Goal: Task Accomplishment & Management: Manage account settings

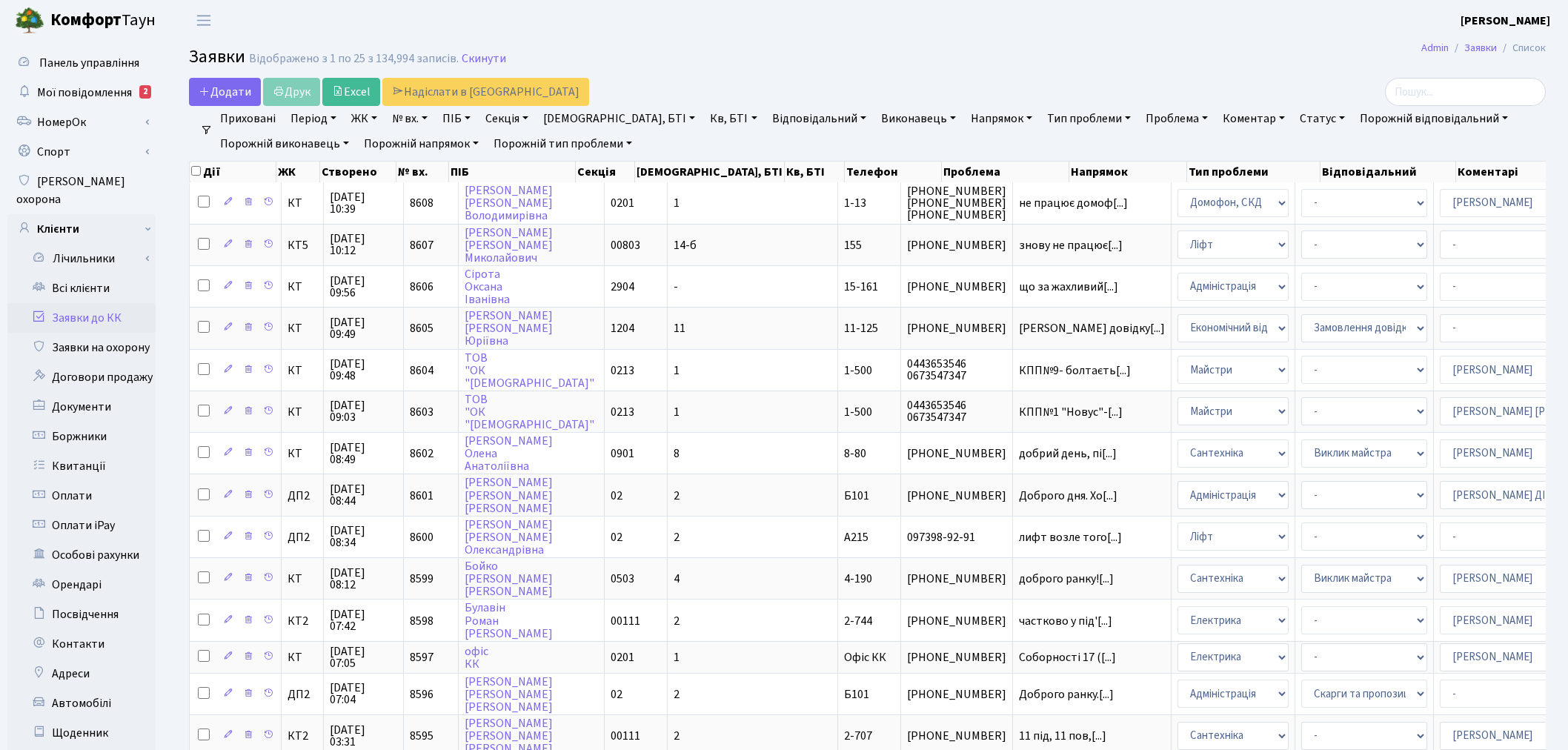
select select "25"
click at [121, 274] on link "Всі клієнти" at bounding box center [81, 289] width 148 height 30
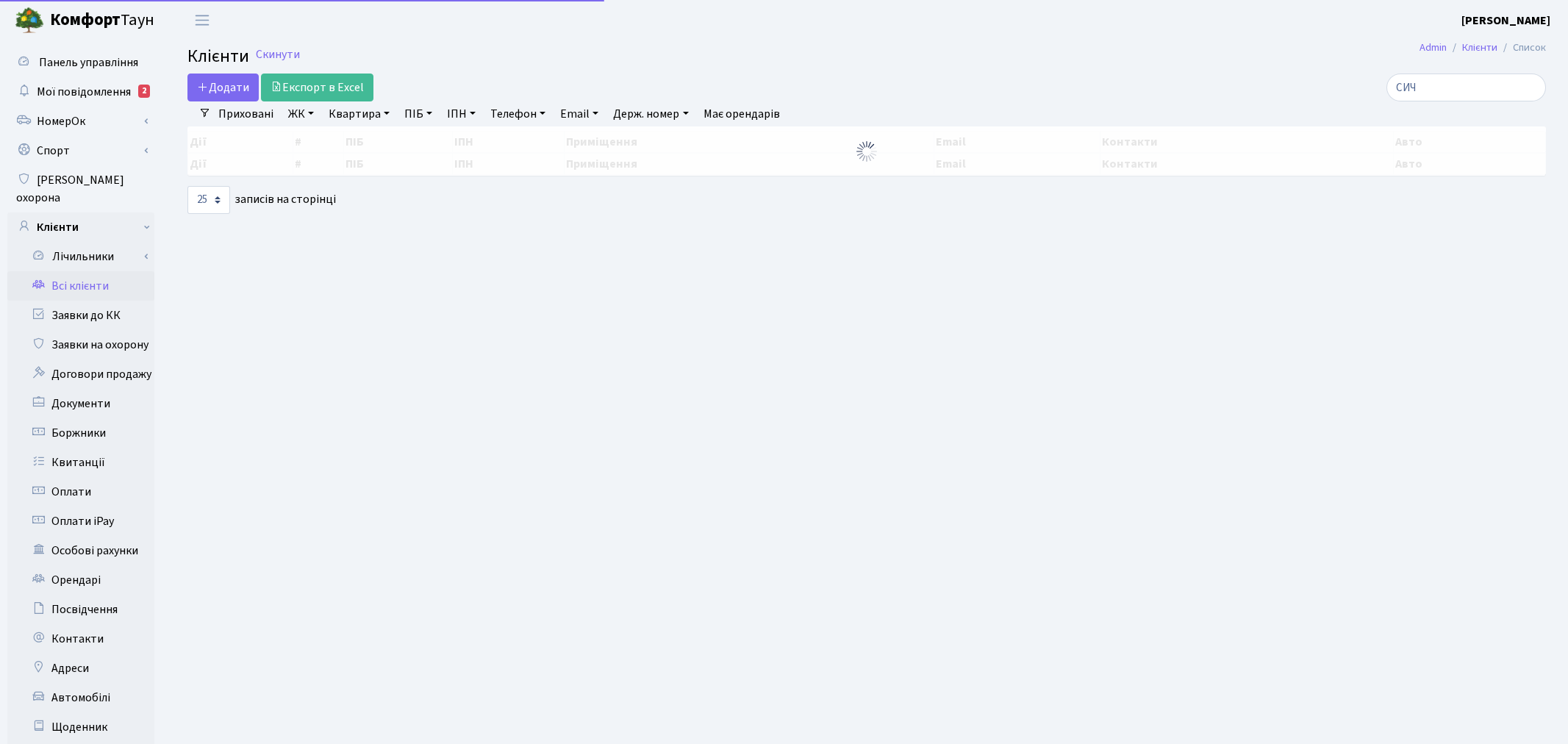
select select "25"
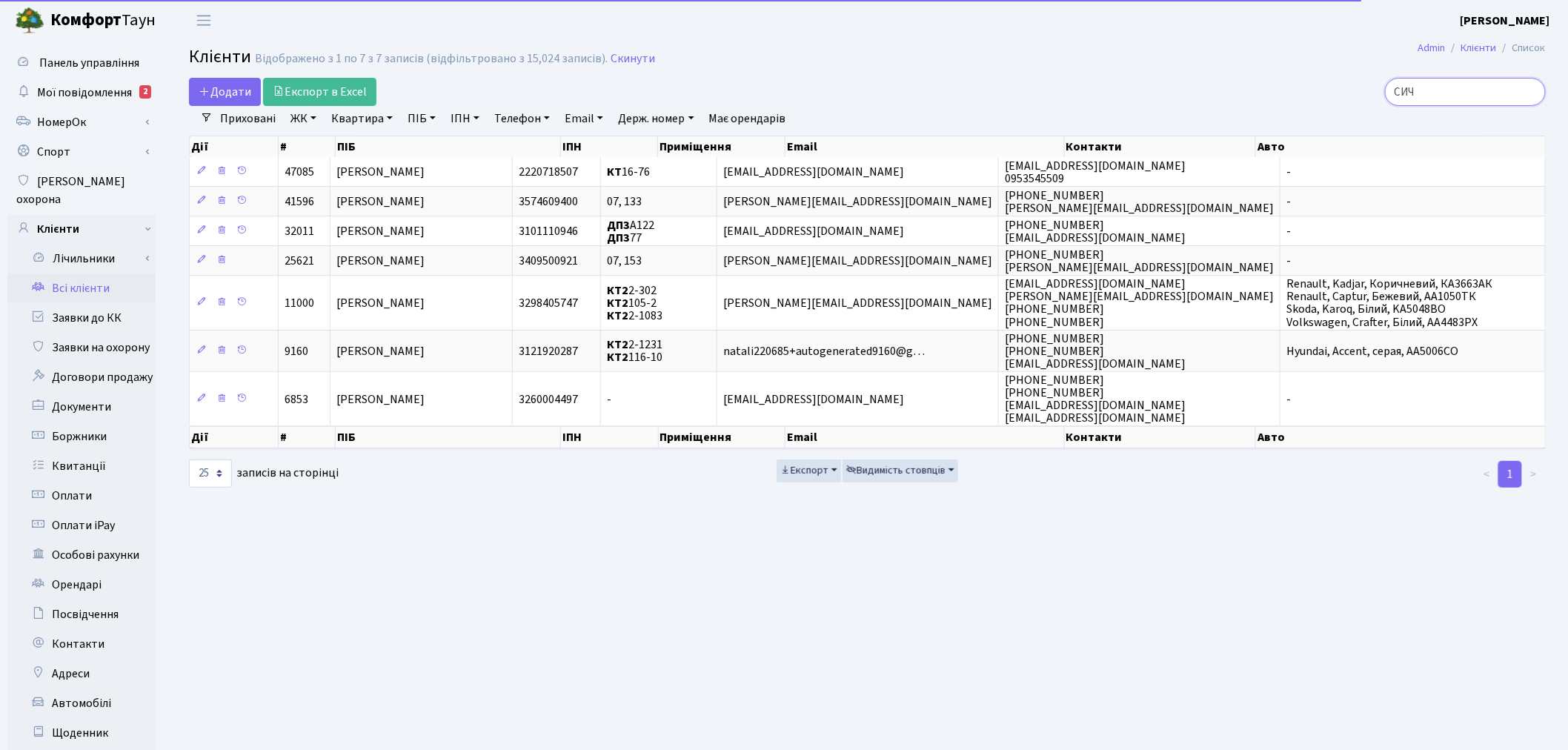
click at [1492, 91] on input "СИЧ" at bounding box center [1465, 92] width 160 height 28
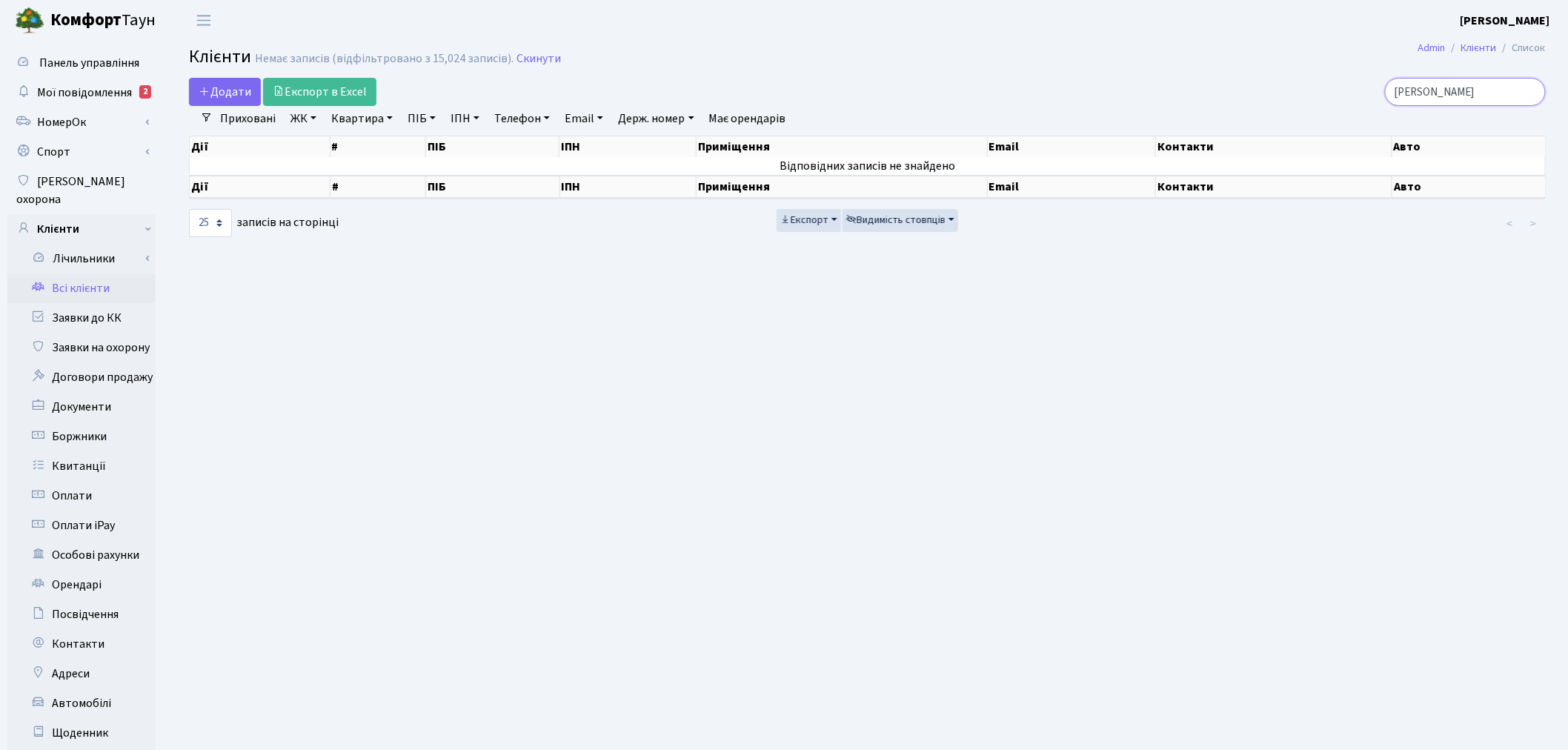
click at [1439, 89] on input "СИДОРИНКО" at bounding box center [1465, 92] width 160 height 28
click at [1453, 89] on input "СИДОРИНКО" at bounding box center [1465, 92] width 160 height 28
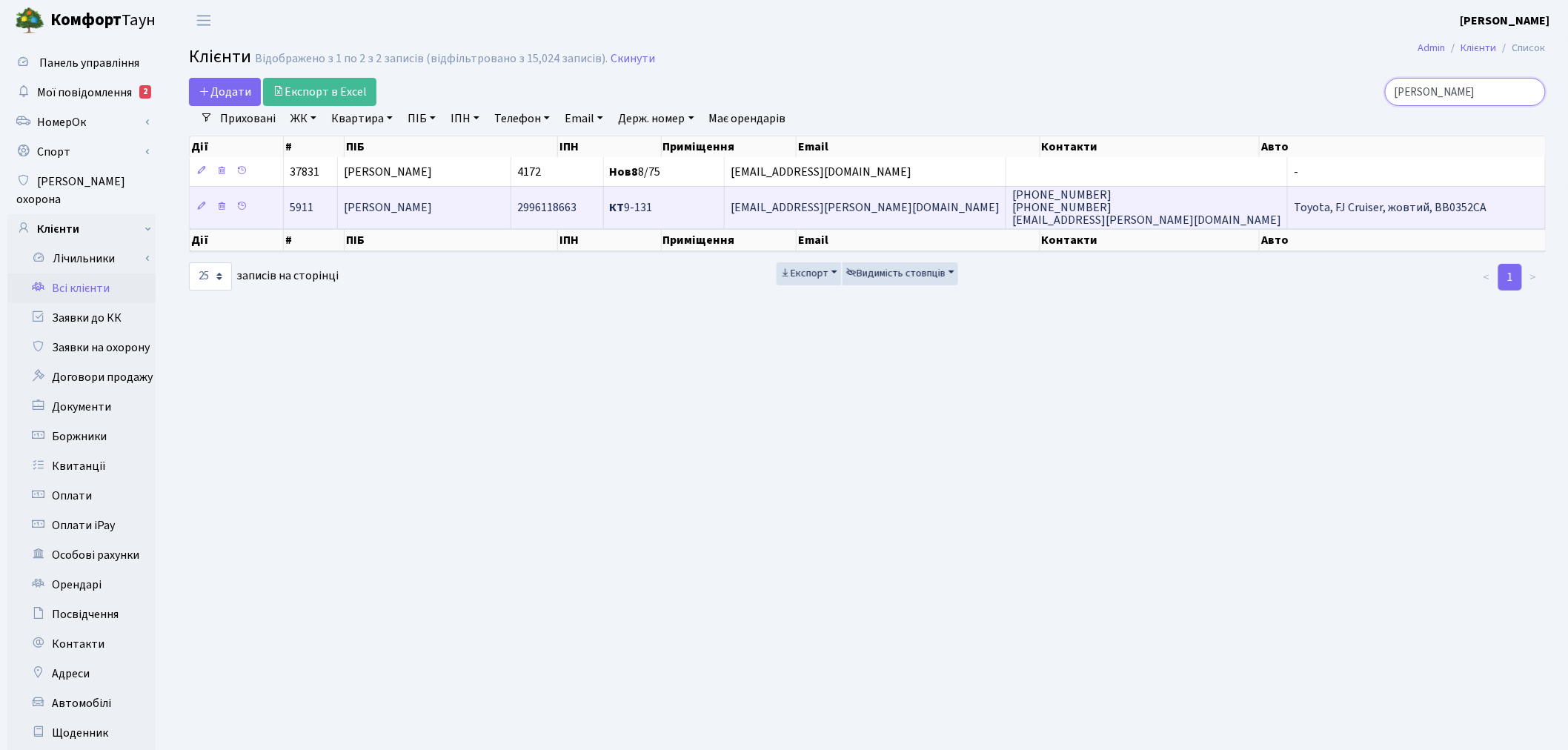
type input "СИДОРЕНКО МАРІ"
click at [1086, 206] on span "(050) 227-10-35 (050) 166-24-98 sidorenko.mary@gmail.com" at bounding box center [1147, 208] width 269 height 42
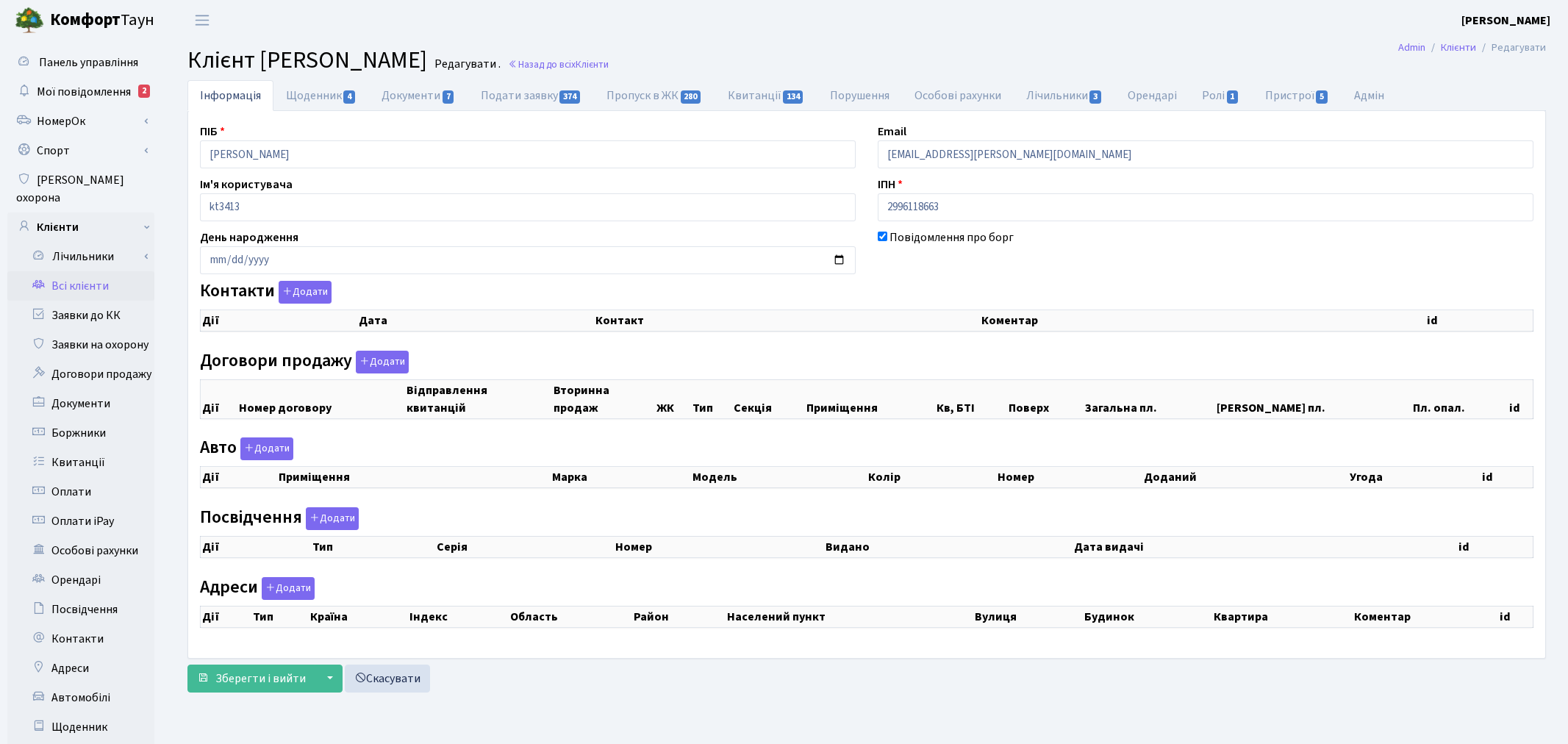
checkbox input "true"
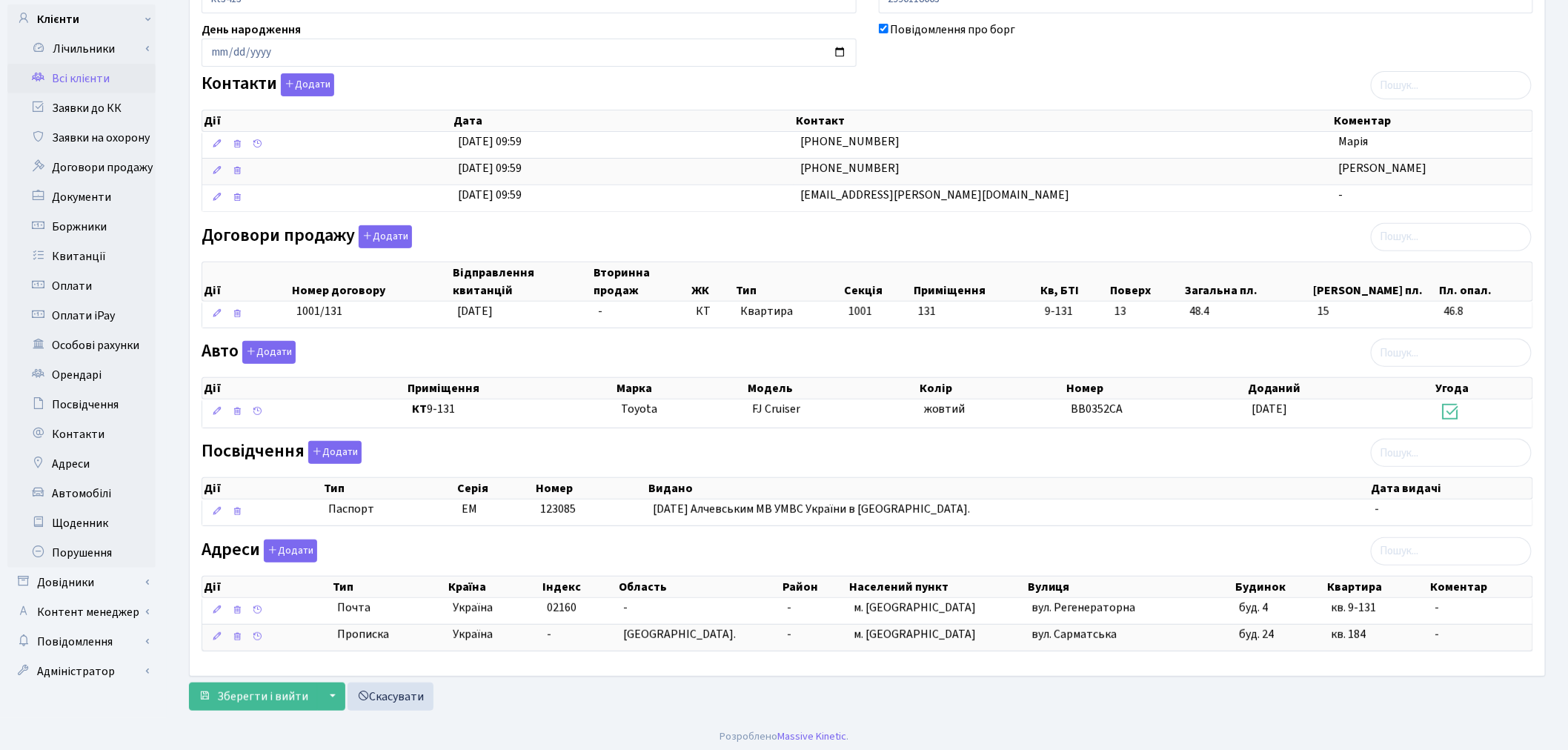
scroll to position [218, 0]
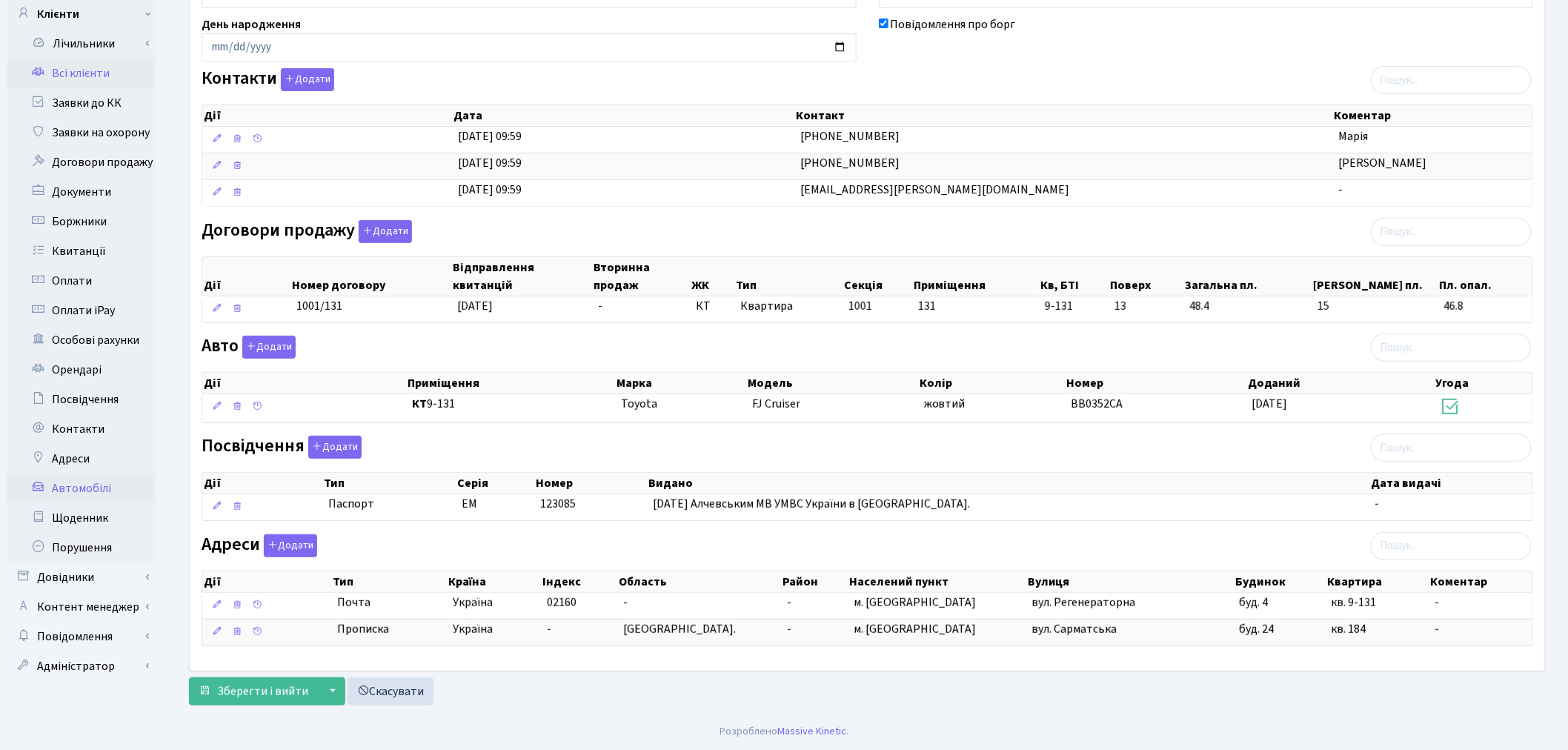
click at [104, 474] on link "Автомобілі" at bounding box center [81, 488] width 148 height 30
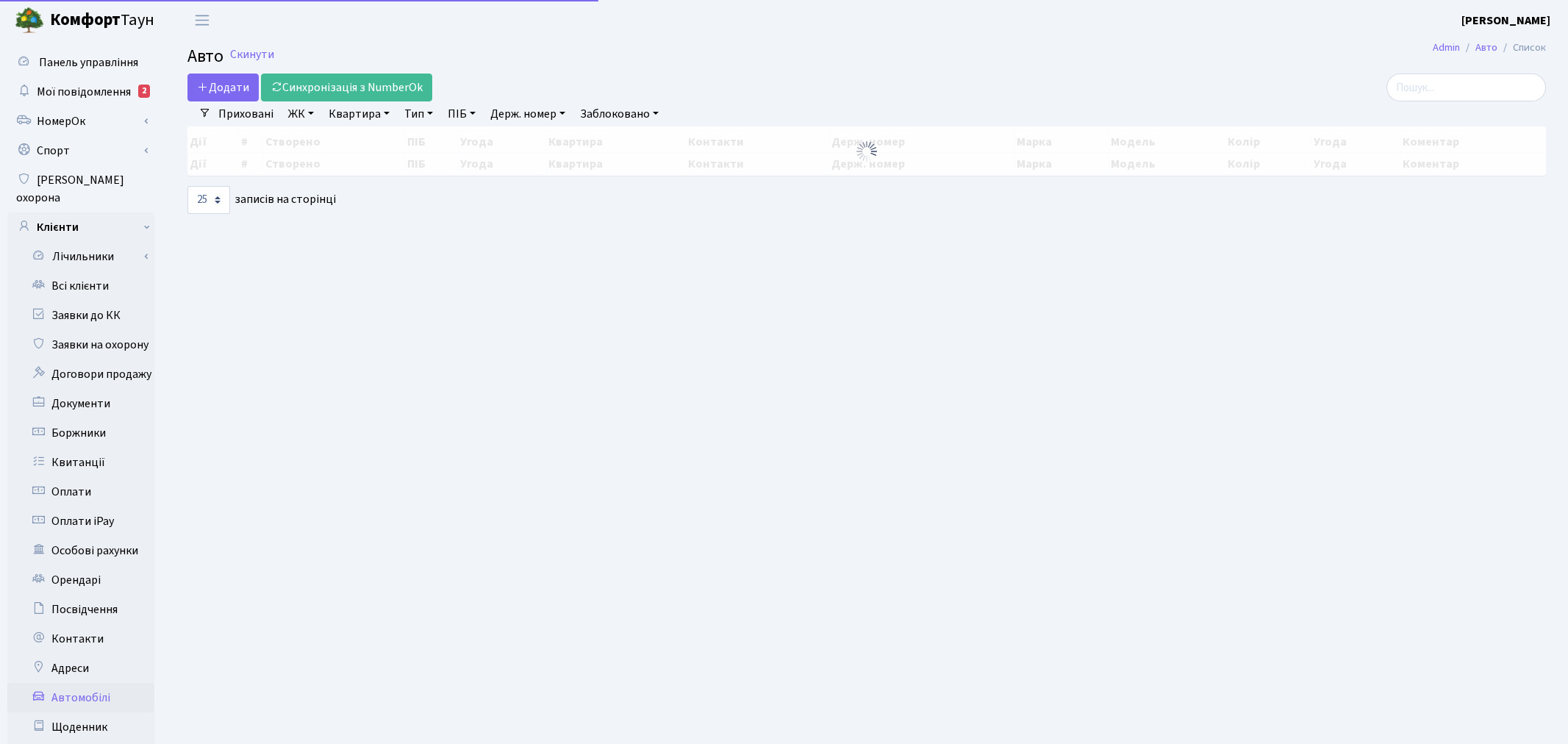
select select "25"
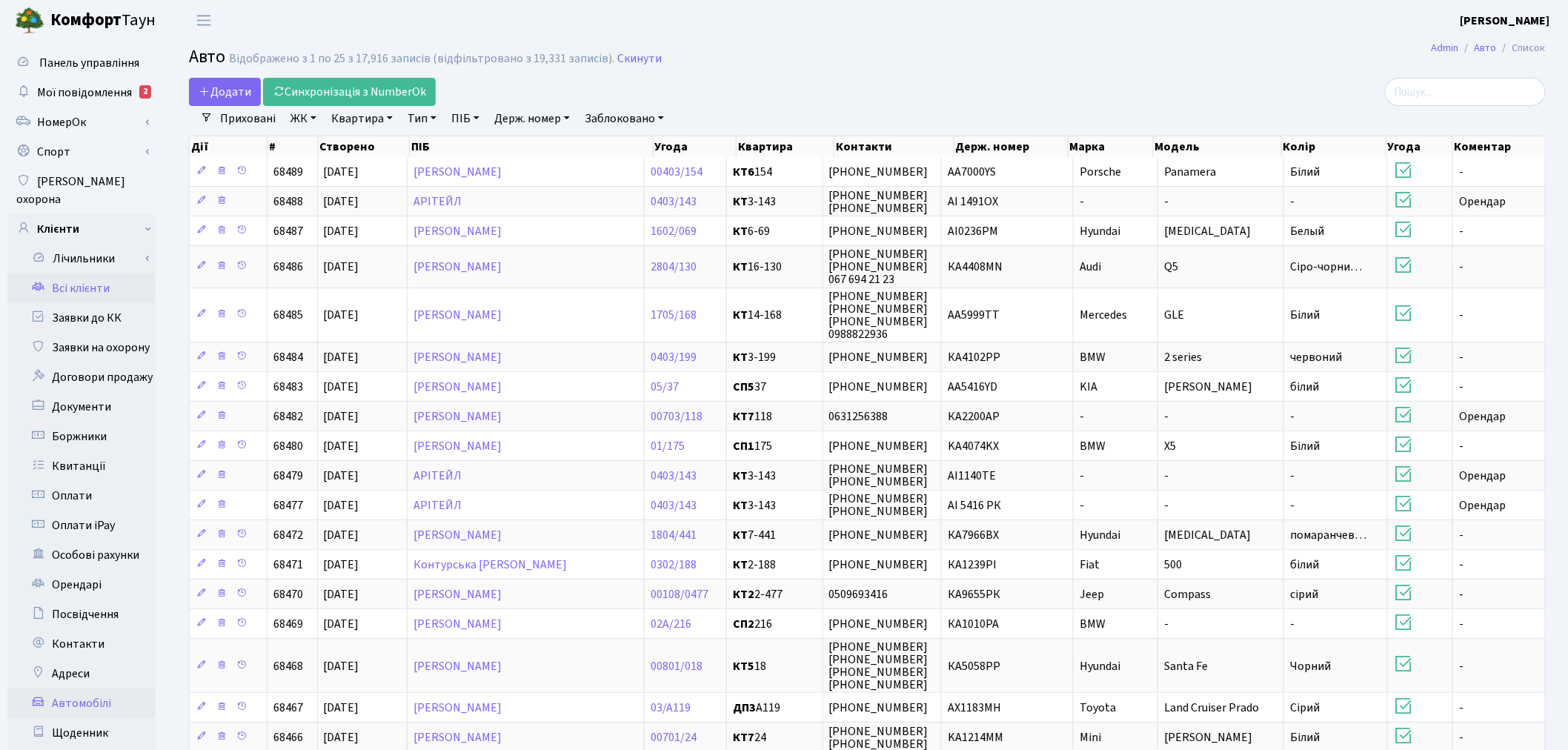
click at [84, 276] on link "Всі клієнти" at bounding box center [81, 289] width 148 height 30
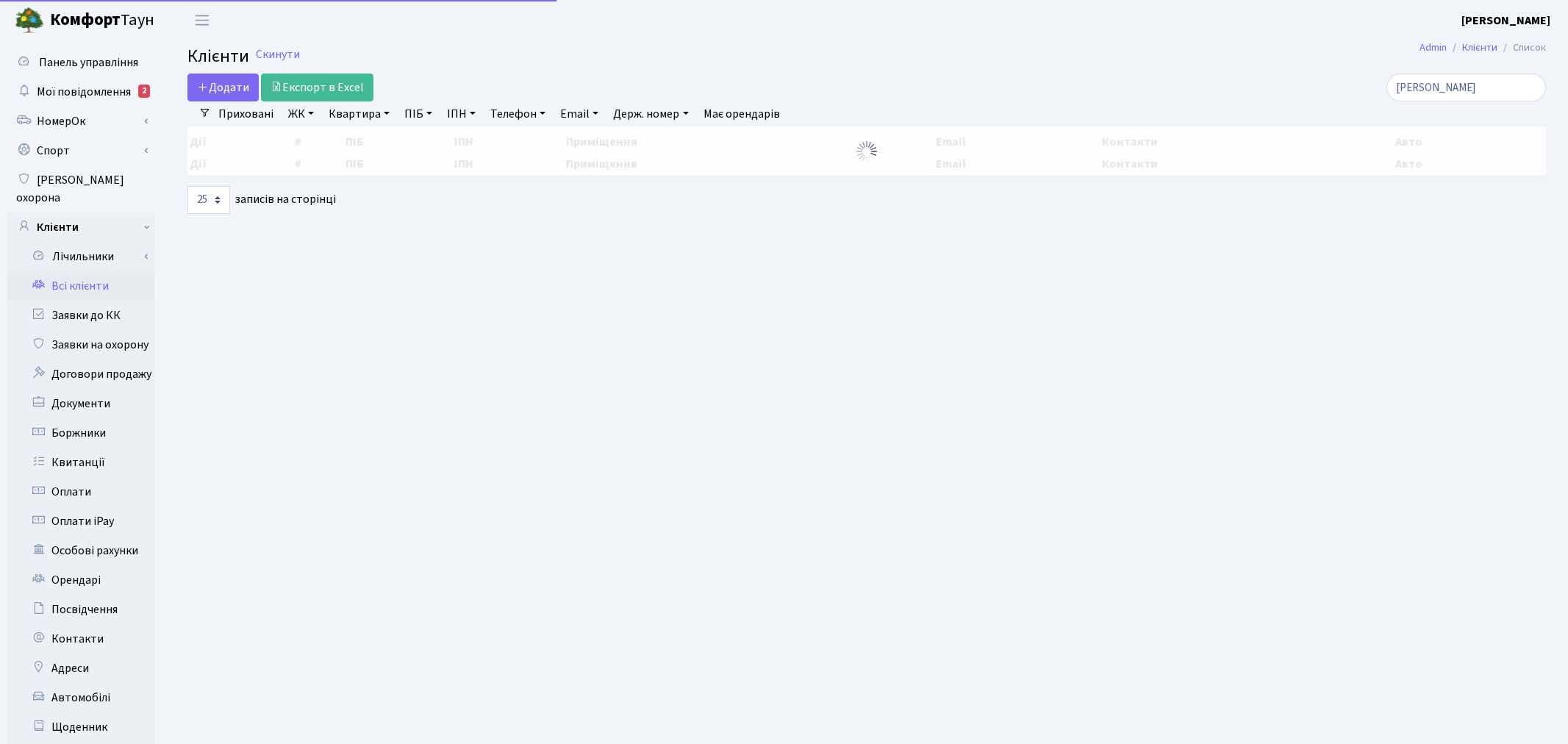
select select "25"
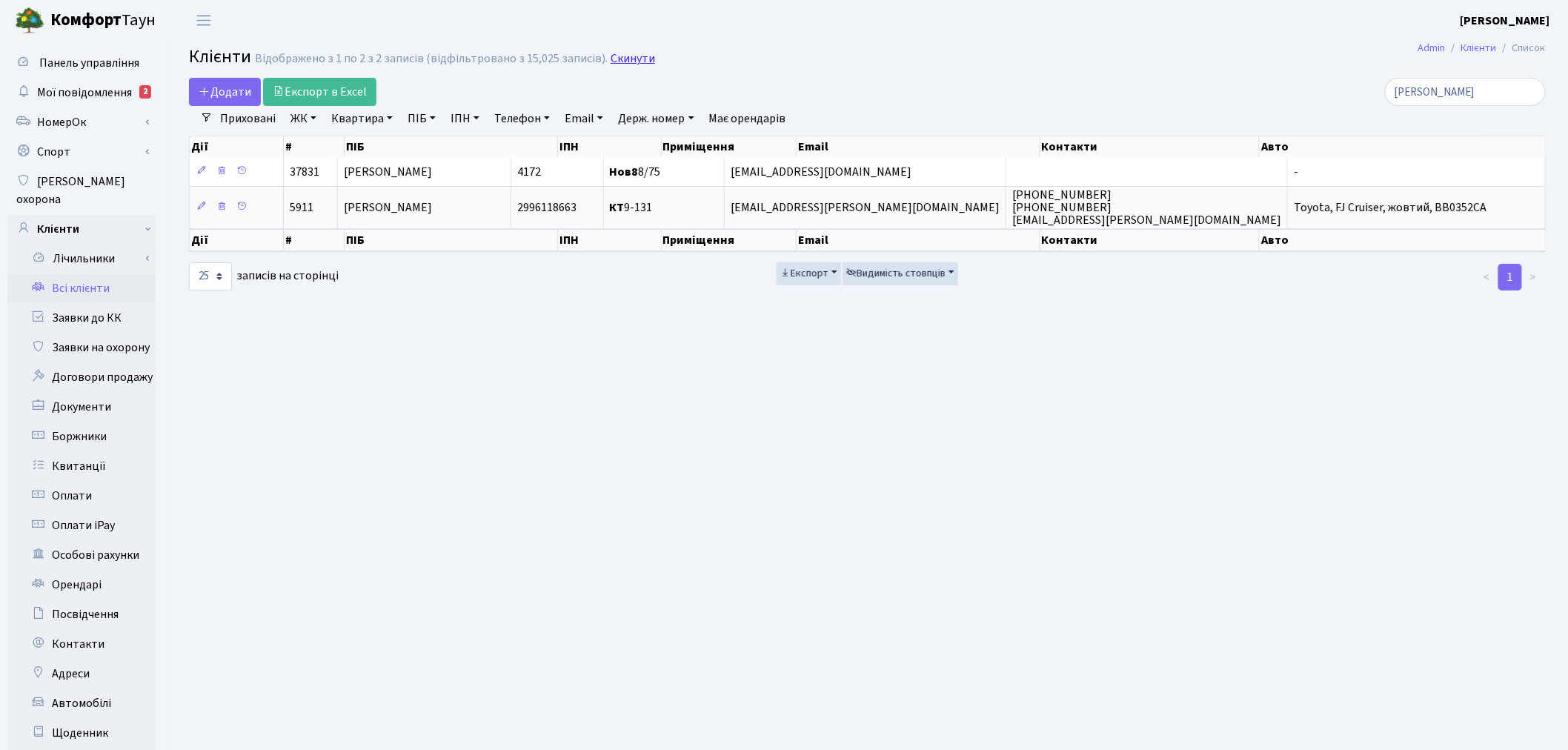
click at [624, 57] on link "Скинути" at bounding box center [632, 58] width 44 height 14
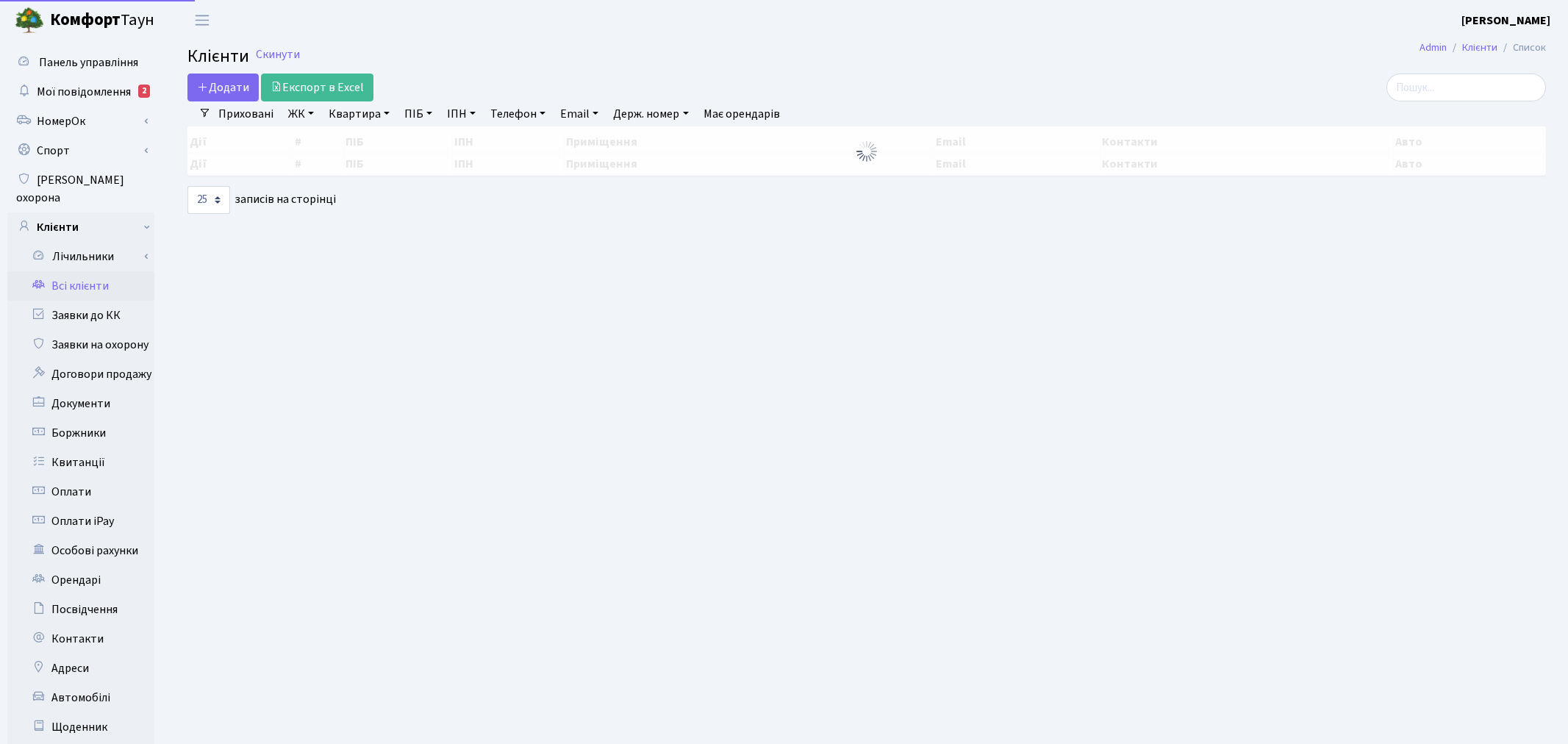
select select "25"
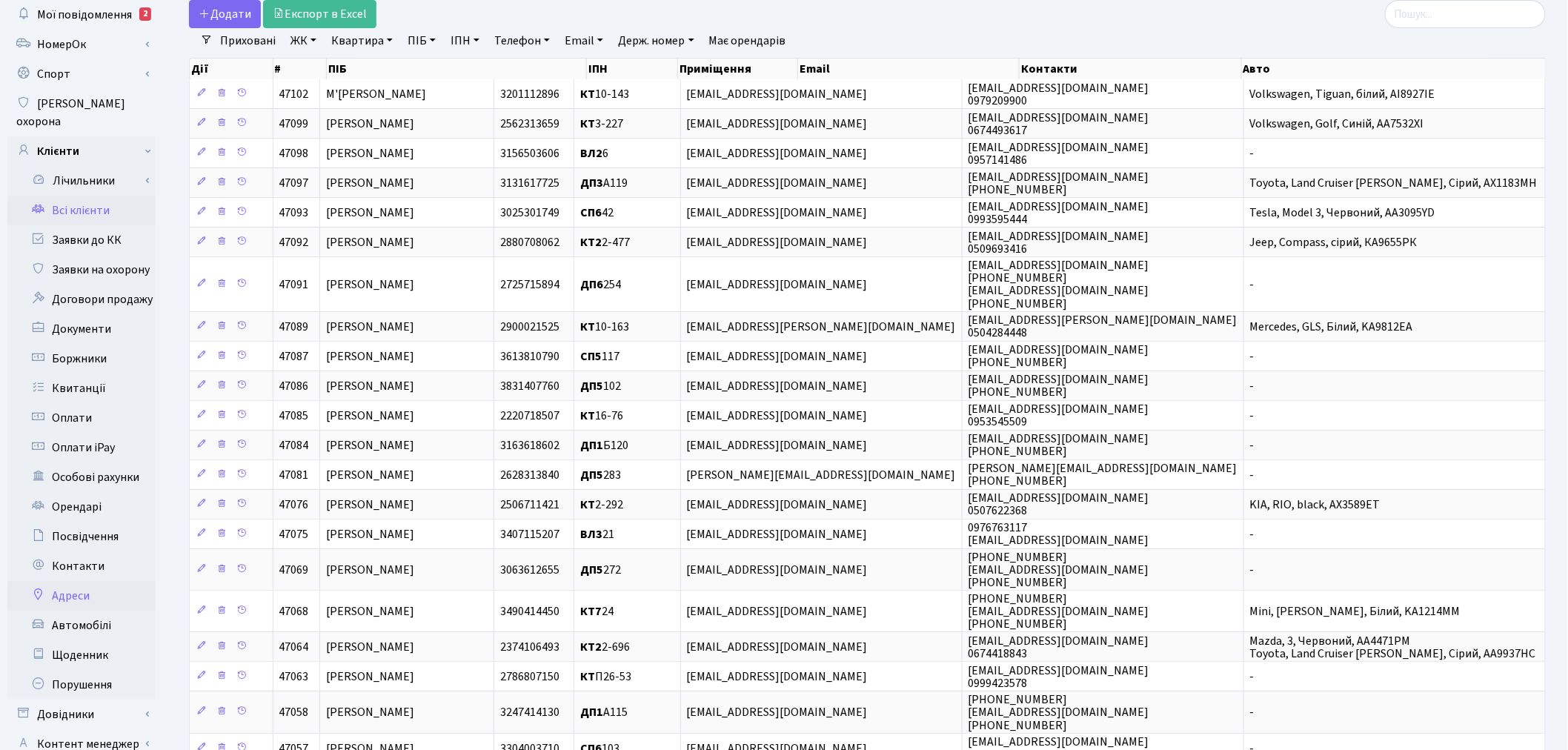
scroll to position [82, 0]
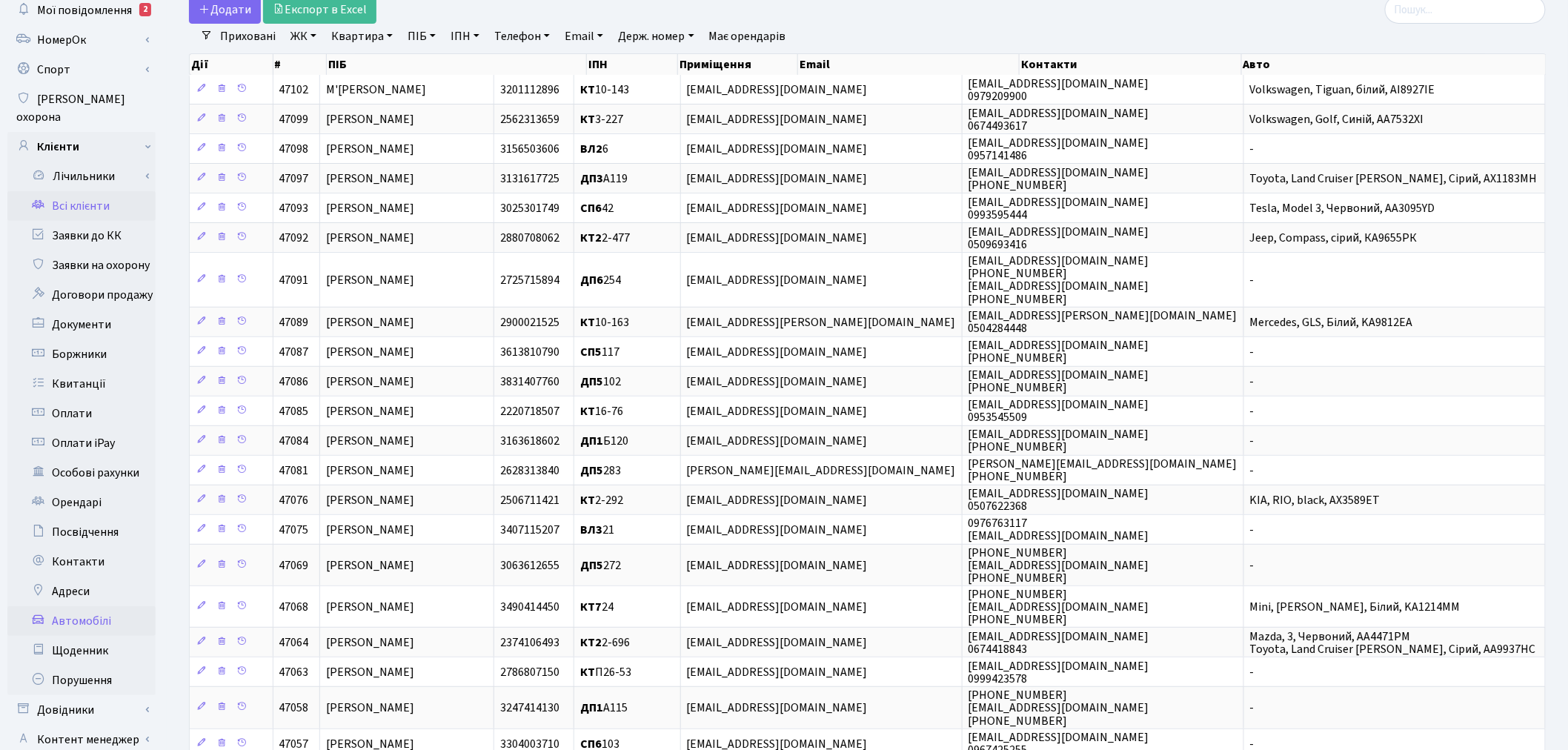
click at [99, 606] on link "Автомобілі" at bounding box center [81, 621] width 148 height 30
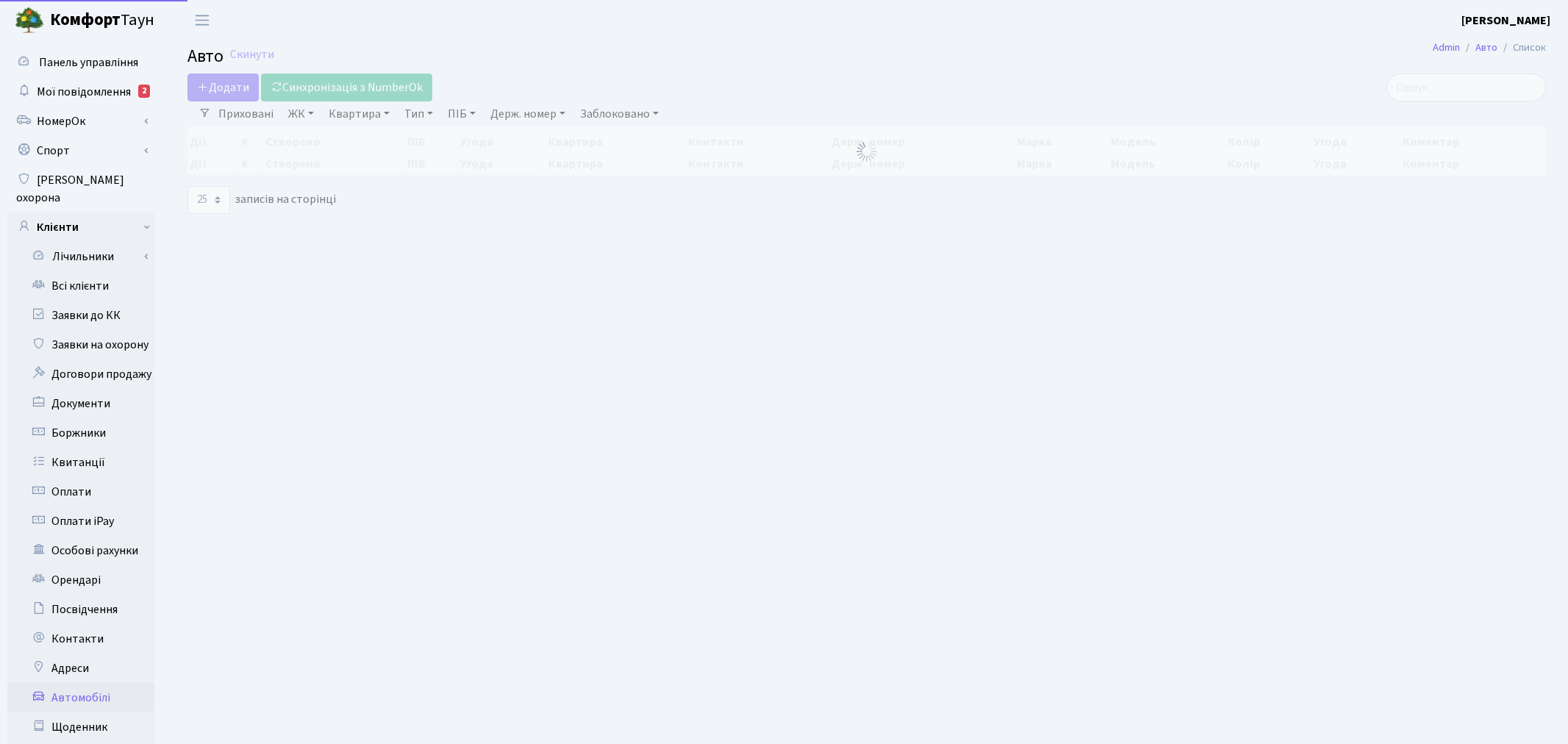
select select "25"
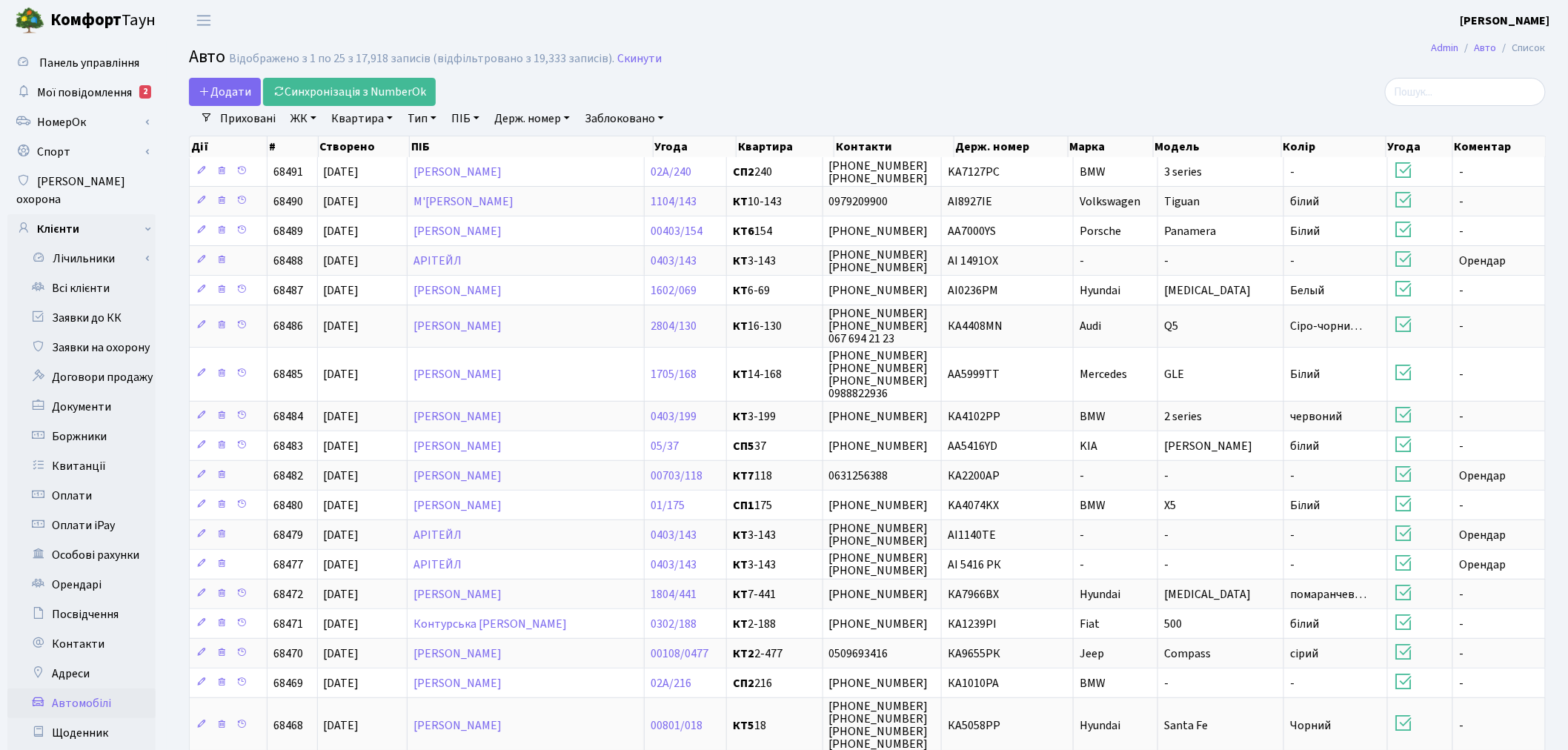
click at [505, 116] on link "Держ. номер" at bounding box center [532, 118] width 87 height 25
click at [515, 139] on input "text" at bounding box center [532, 147] width 86 height 28
type input "9866"
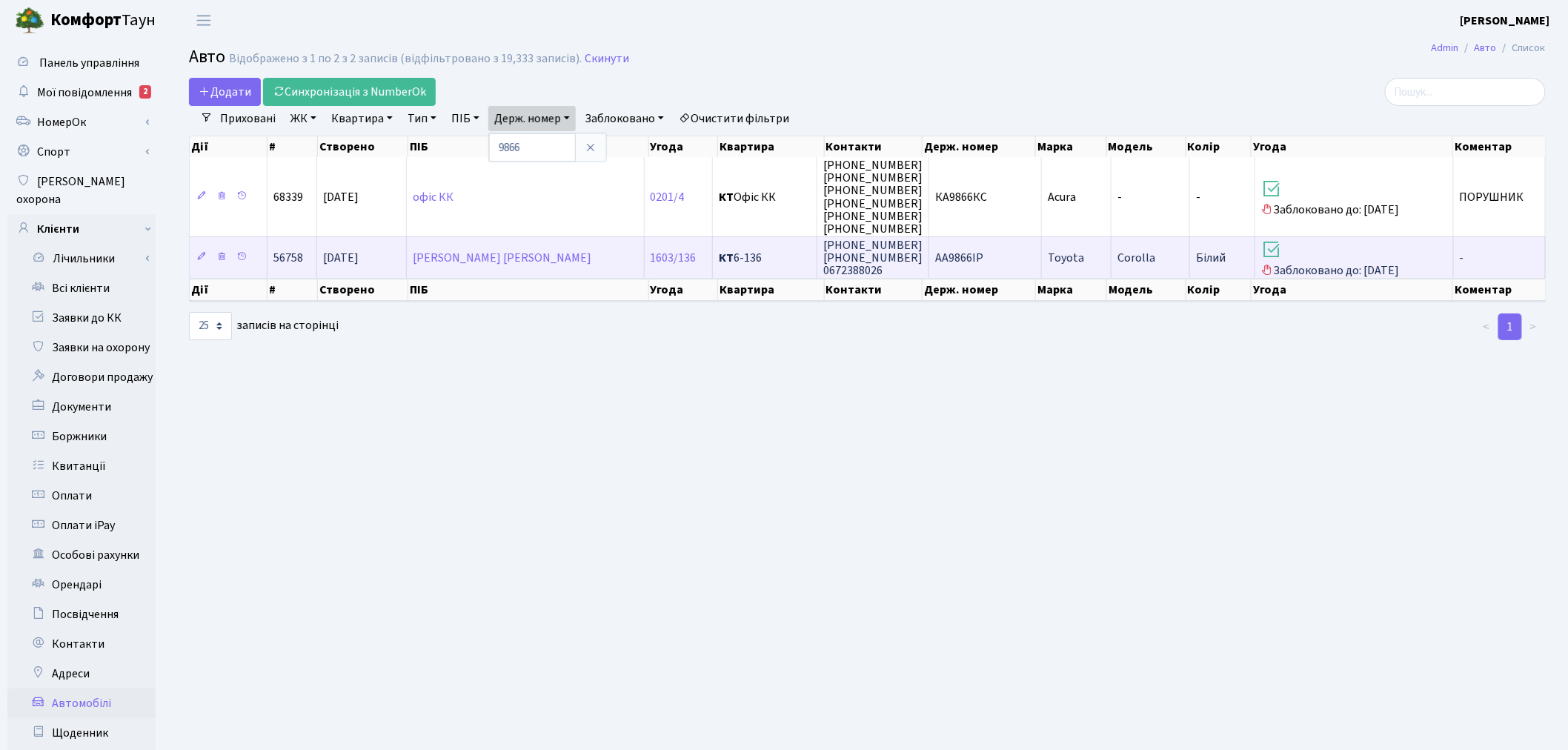
click at [985, 262] on td "AA9866IP" at bounding box center [985, 257] width 112 height 42
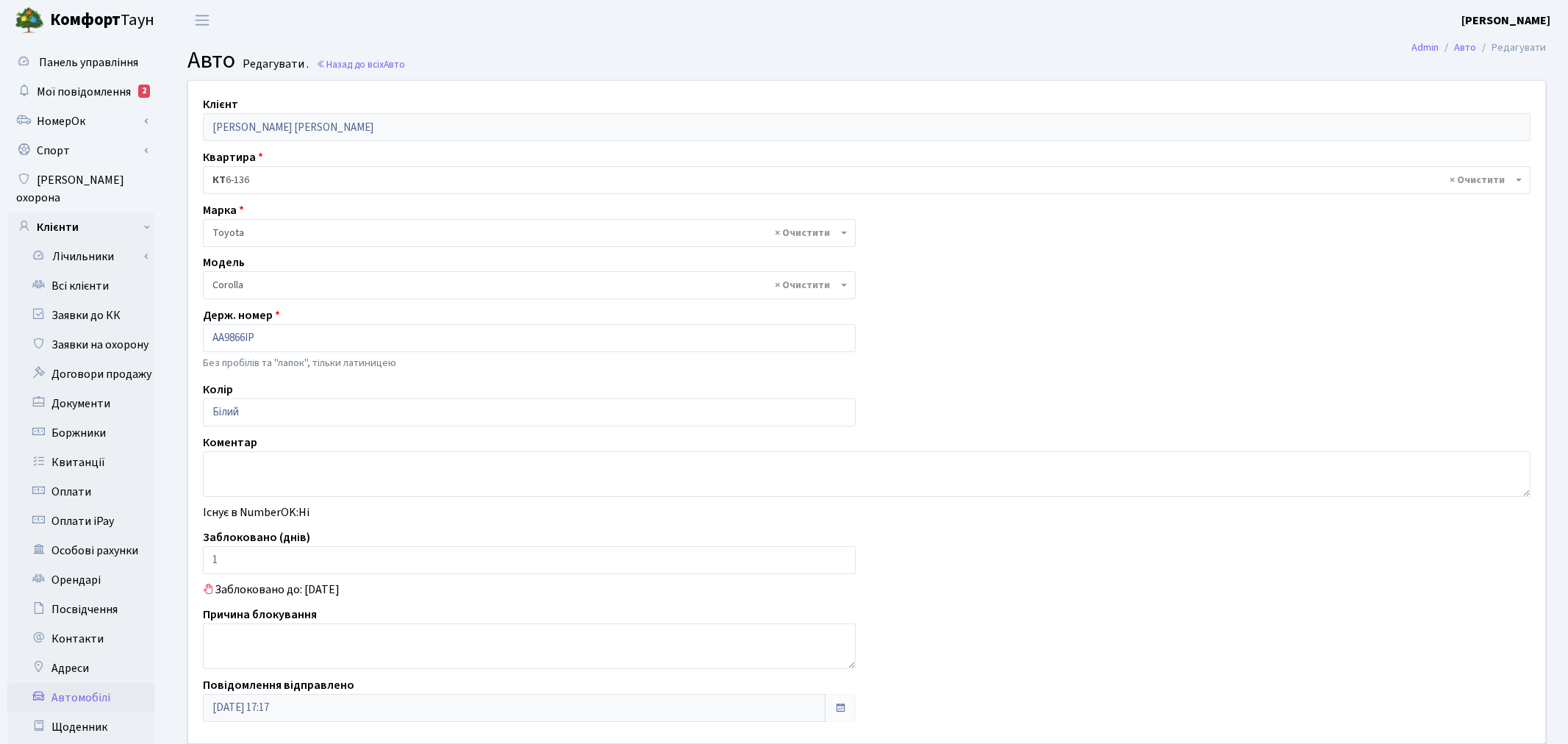
select select "2314"
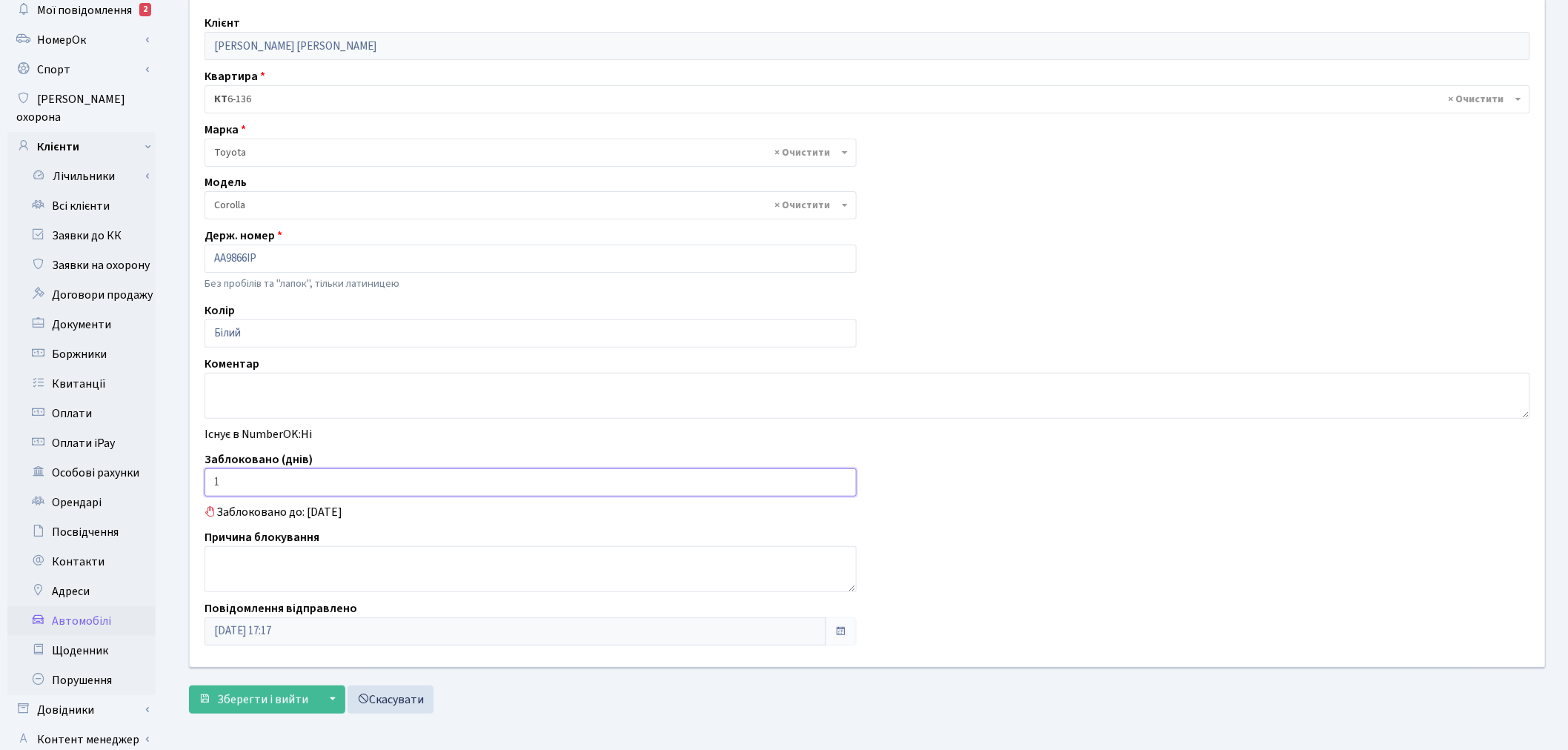
drag, startPoint x: 263, startPoint y: 484, endPoint x: 193, endPoint y: 472, distance: 71.0
click at [194, 473] on div "Заблоковано (днів) 1" at bounding box center [530, 474] width 674 height 46
type input "0"
click at [242, 386] on textarea at bounding box center [868, 395] width 1326 height 46
type textarea "Інвалідність сина 2 група, надали документи"
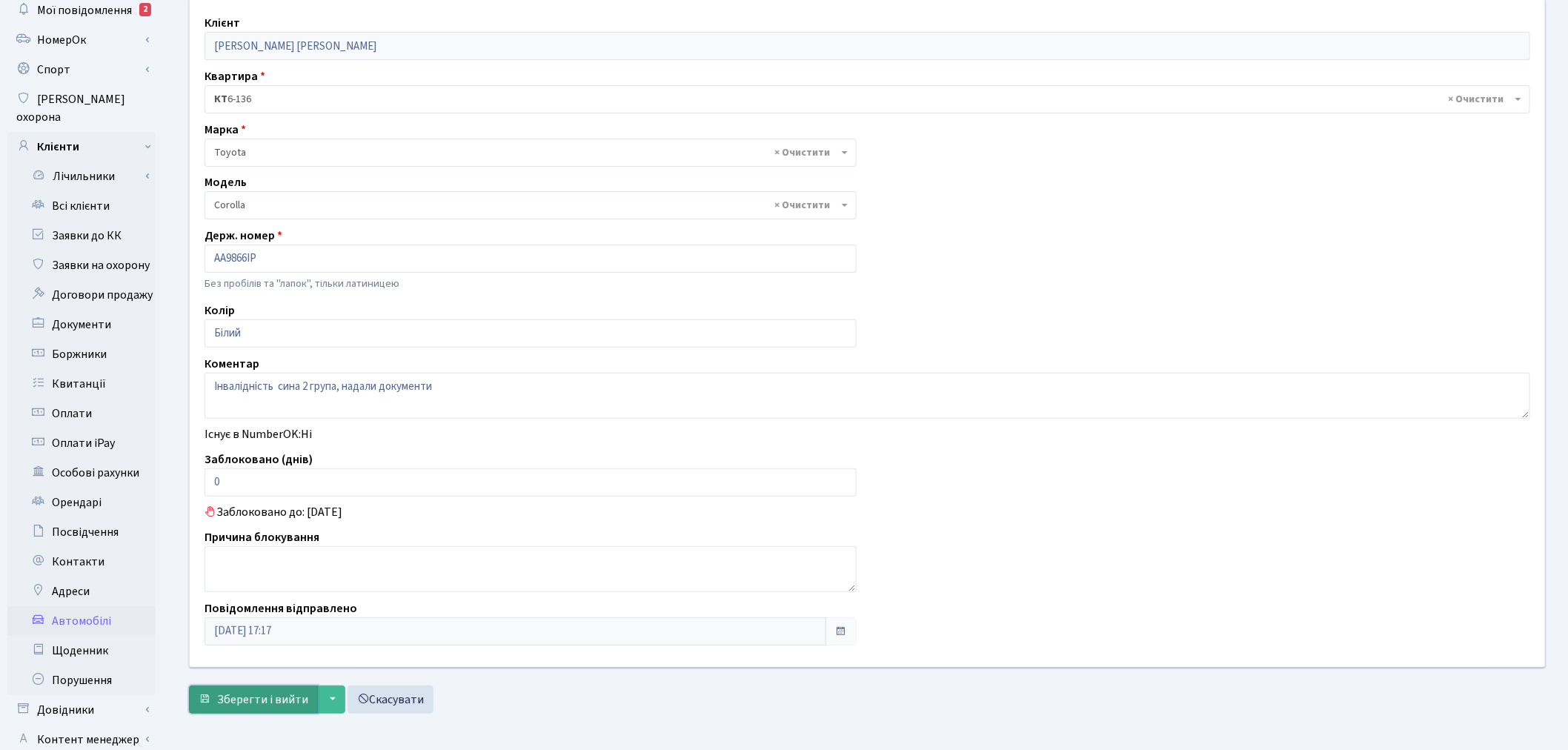
click at [278, 699] on span "Зберегти і вийти" at bounding box center [262, 699] width 92 height 17
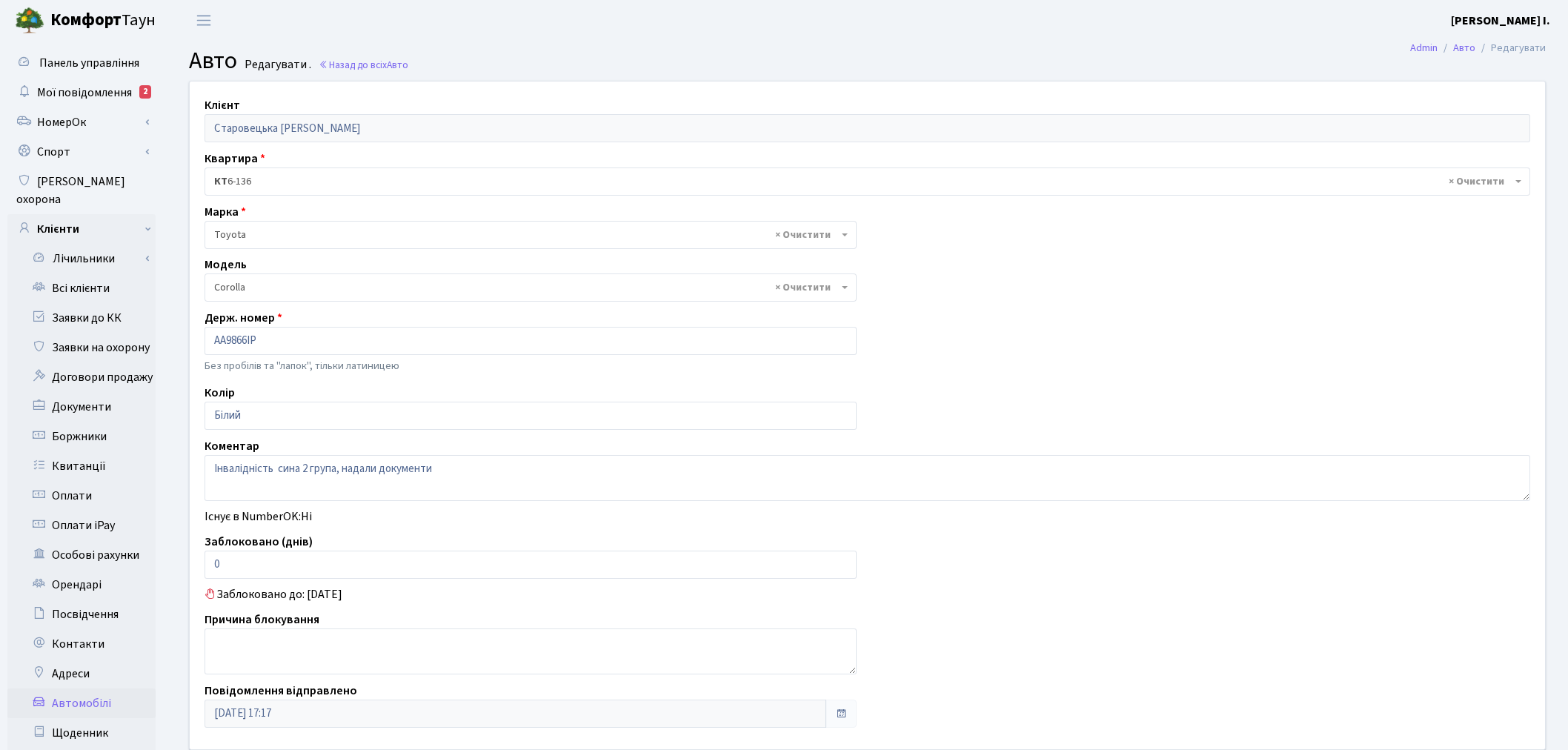
select select "2314"
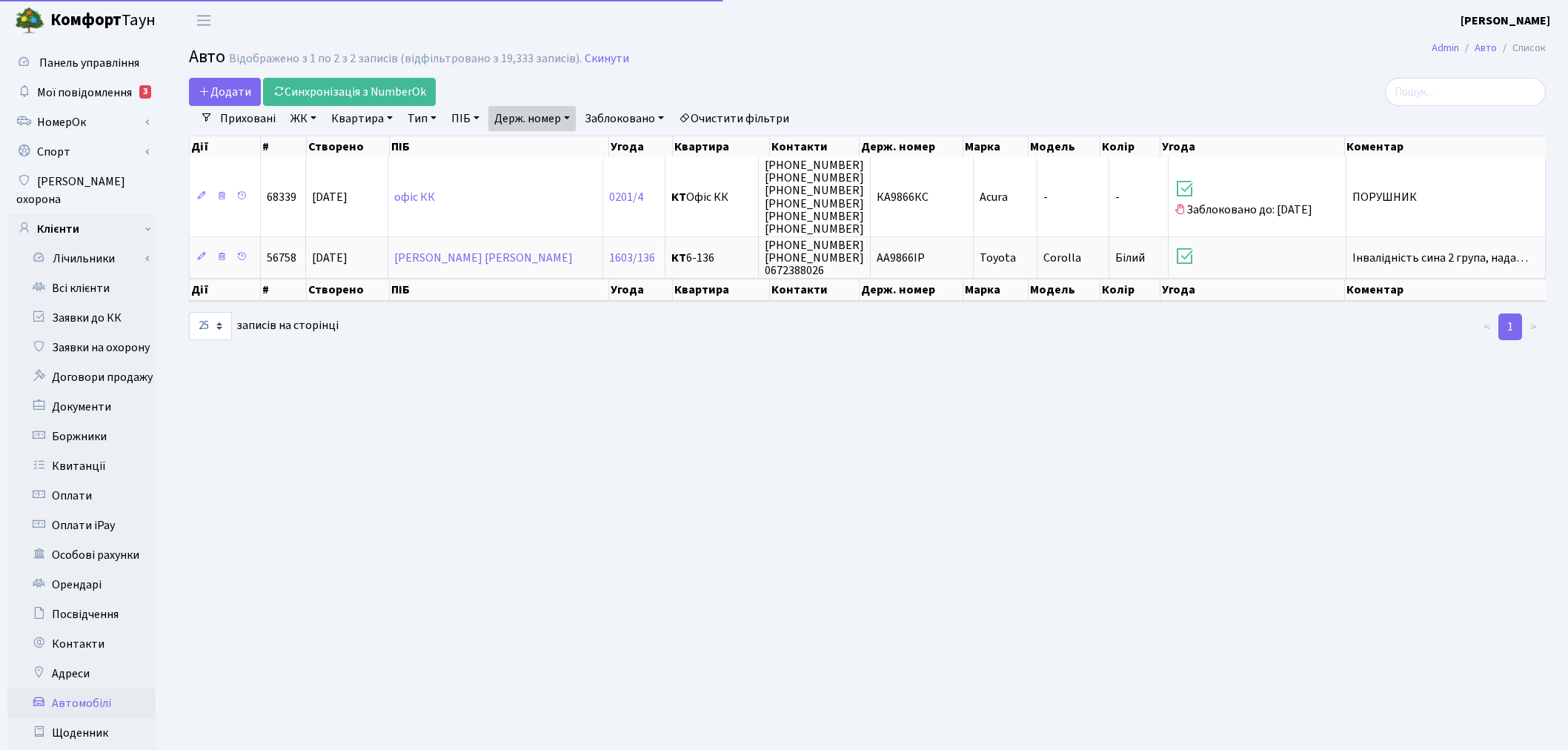
select select "25"
click at [553, 115] on link "Держ. номер" at bounding box center [532, 118] width 87 height 25
click at [556, 139] on input "9866" at bounding box center [532, 147] width 86 height 28
type input "2482"
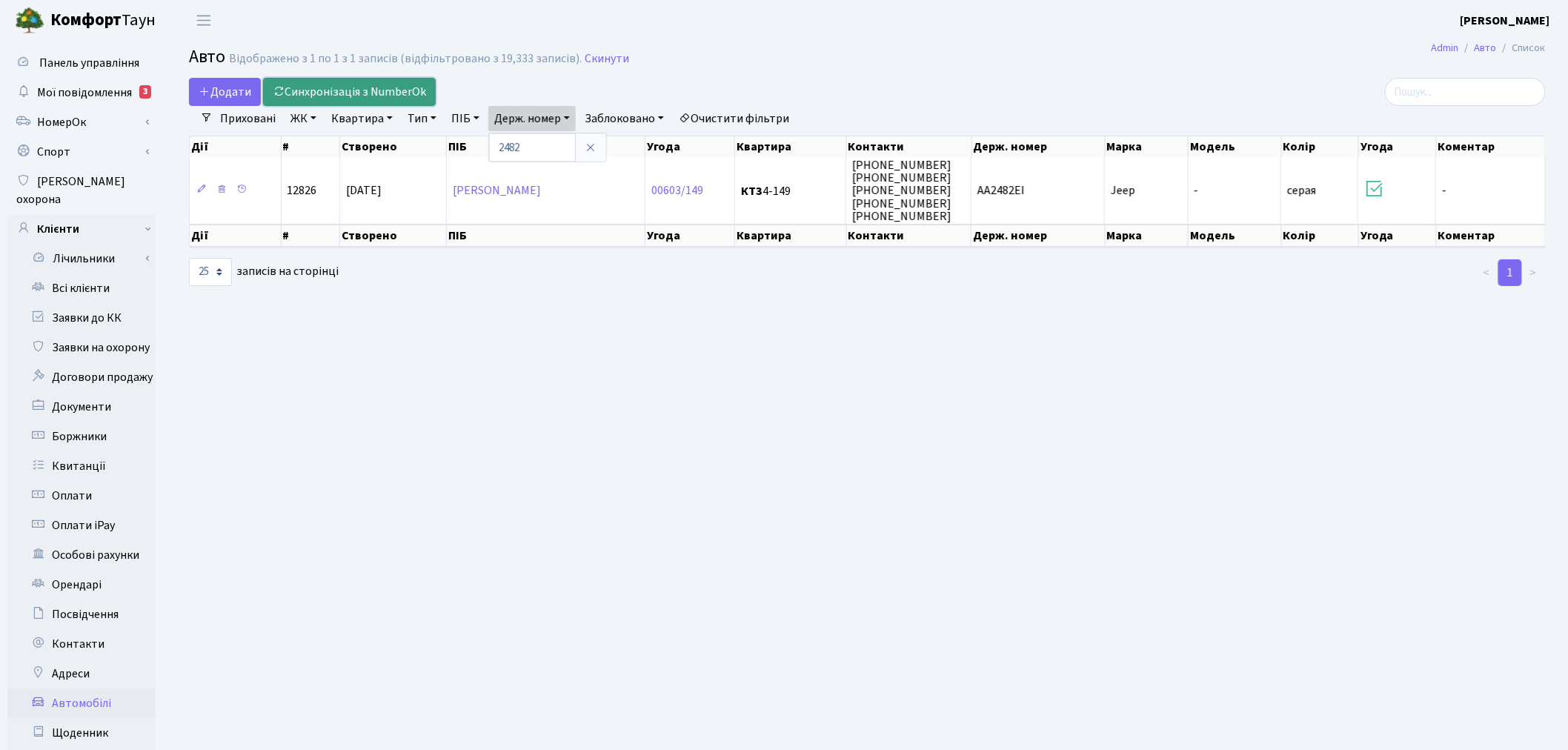
click at [372, 90] on link "Синхронізація з NumberOk" at bounding box center [350, 92] width 173 height 28
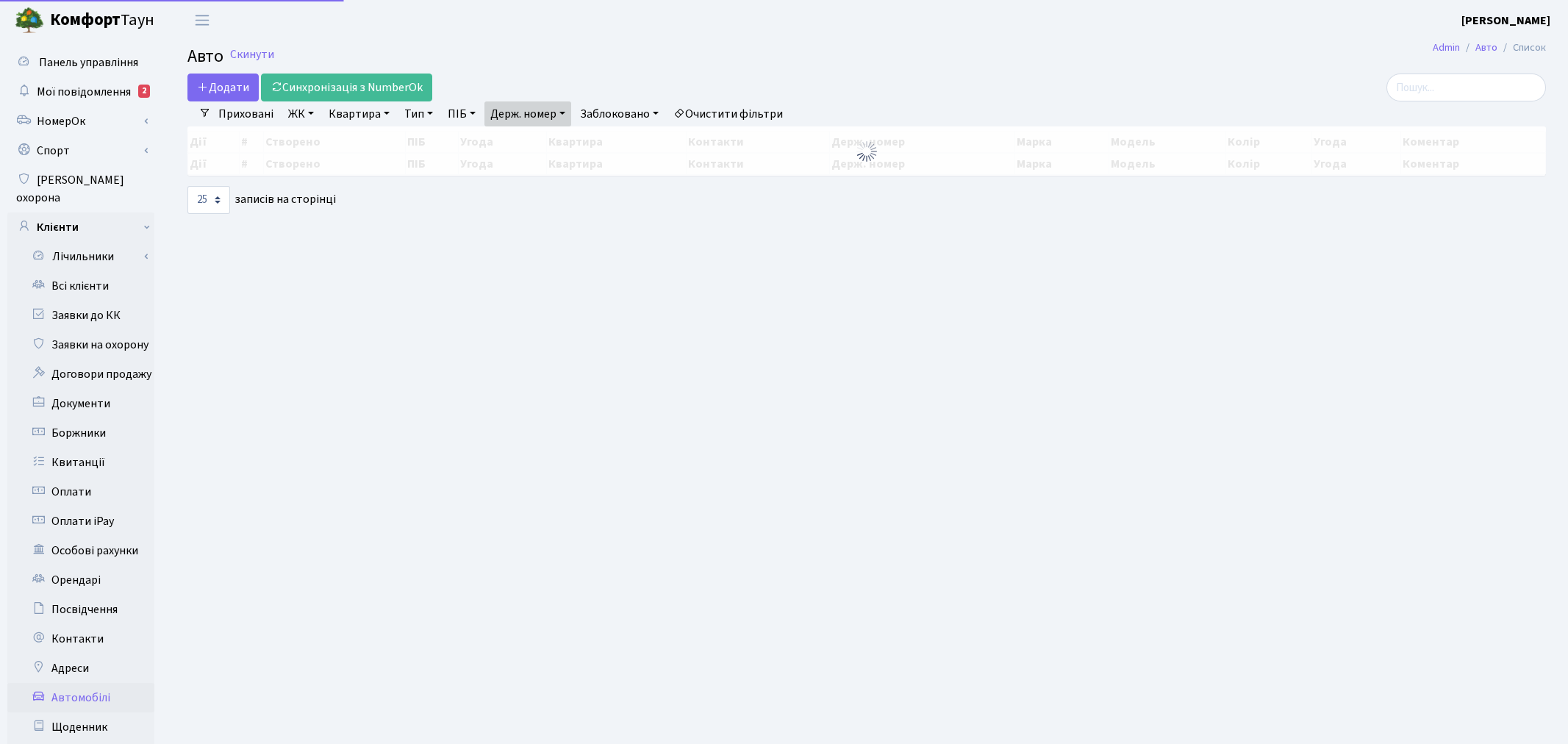
select select "25"
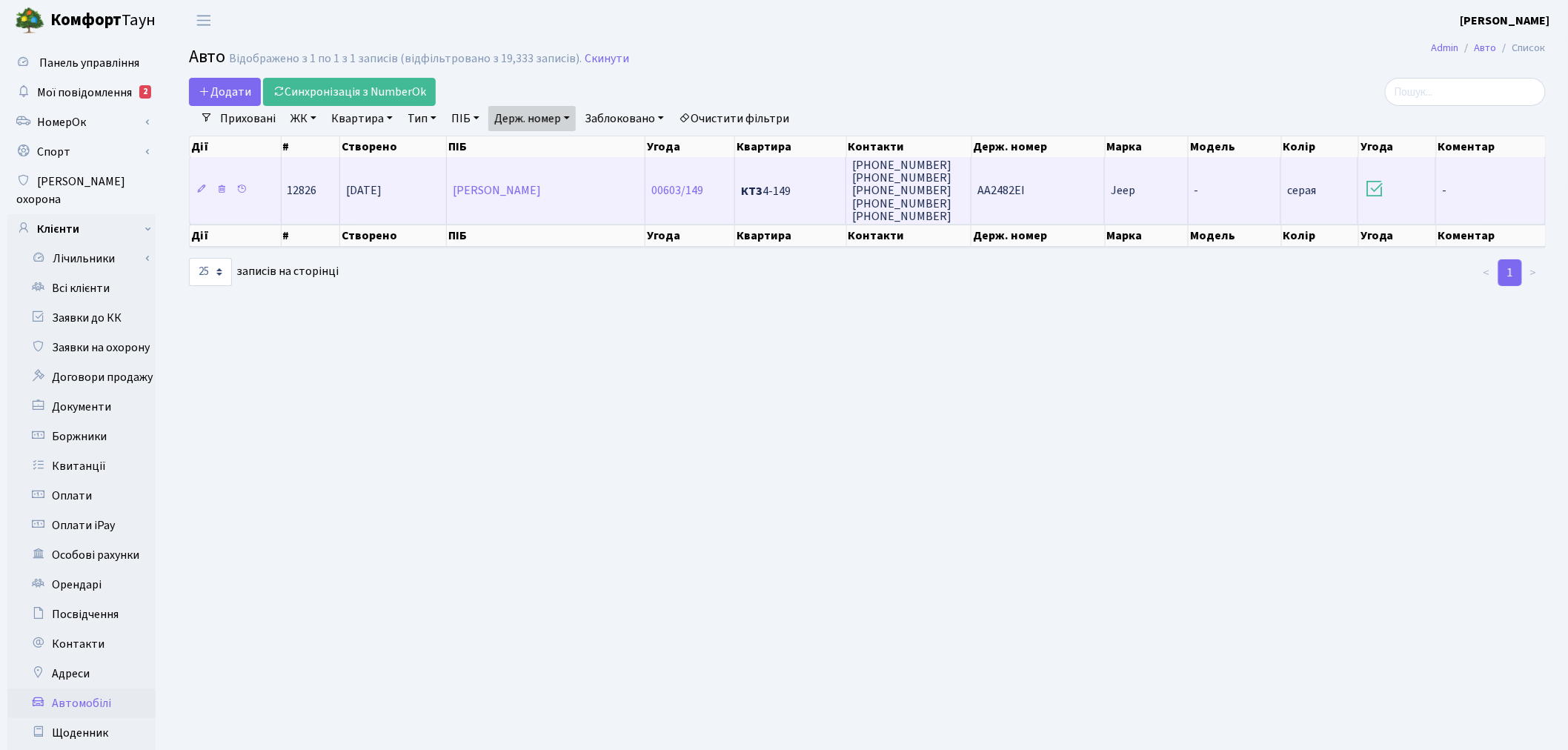
click at [1060, 201] on td "АА2482ЕІ" at bounding box center [1038, 190] width 133 height 66
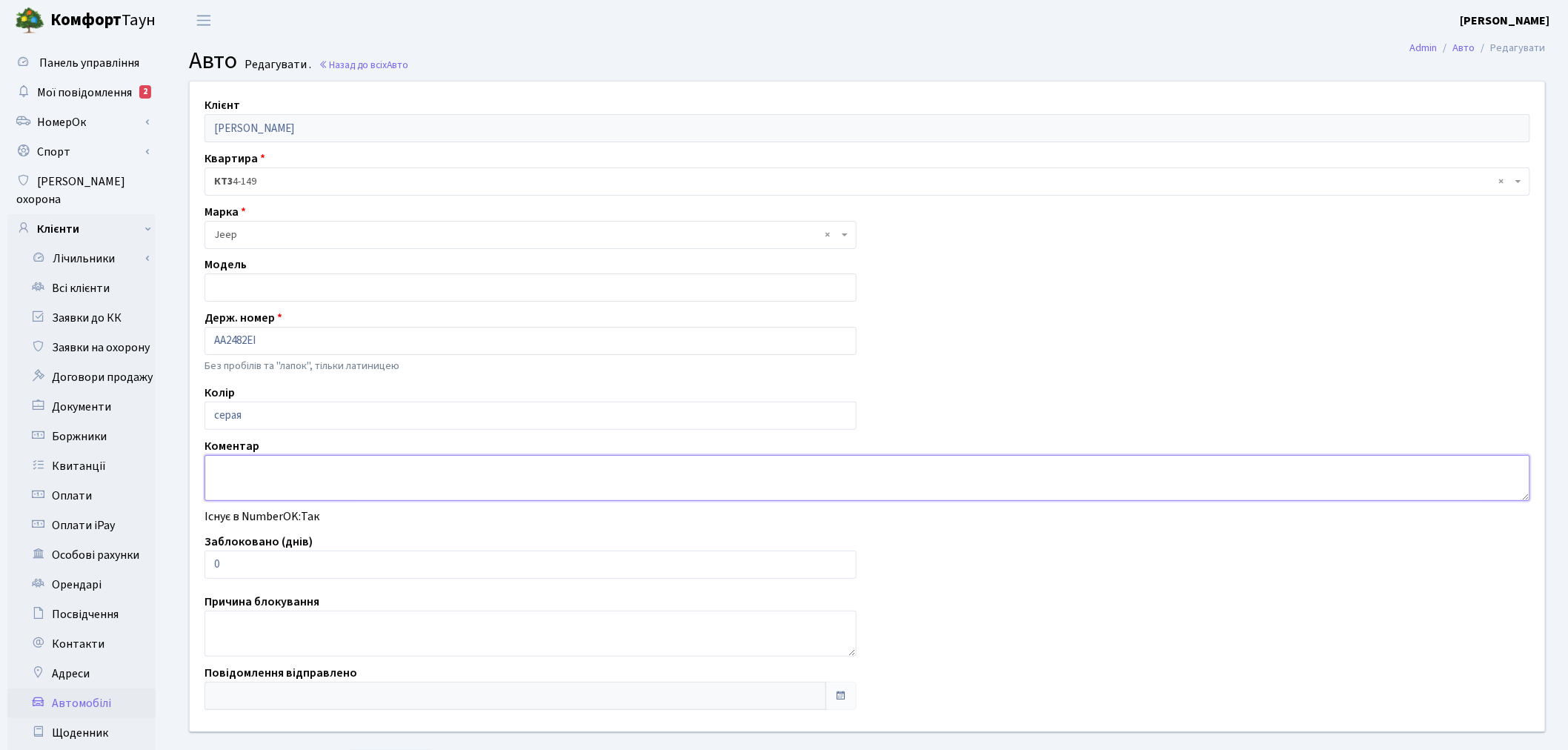
click at [263, 480] on textarea at bounding box center [868, 478] width 1326 height 46
click at [254, 487] on textarea at bounding box center [868, 478] width 1326 height 46
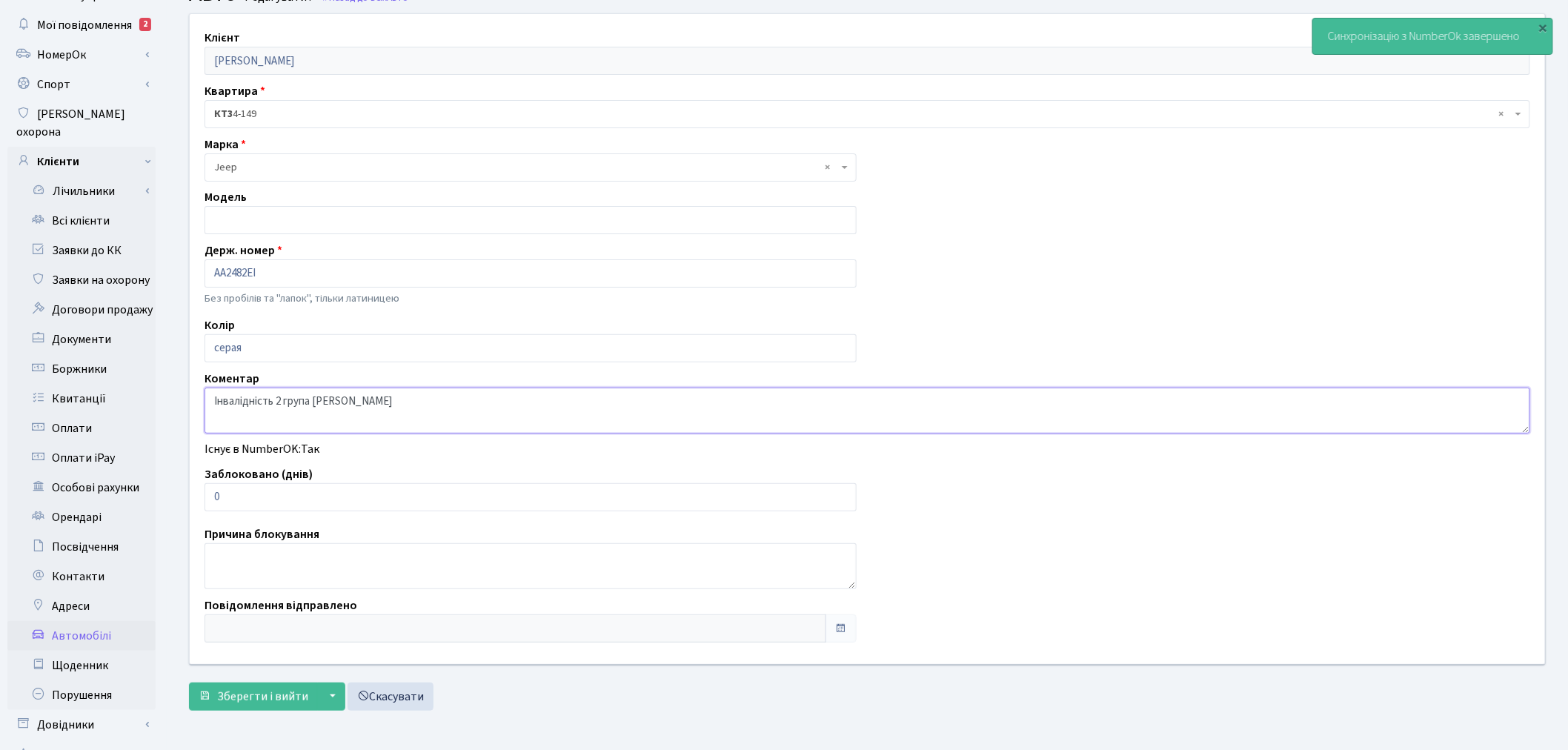
scroll to position [165, 0]
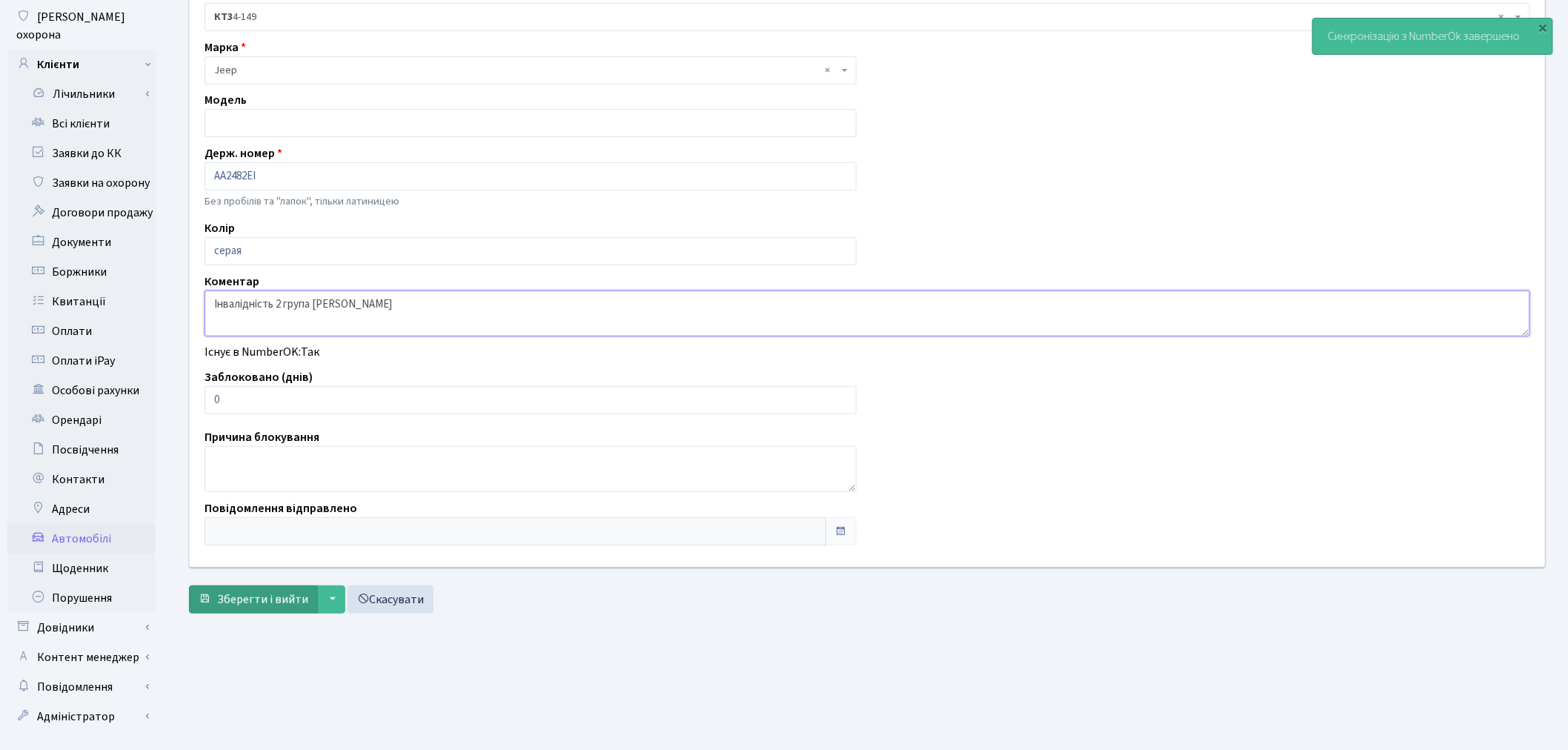
type textarea "Інвалідність 2 група Волошина Марія Миколаївна"
click at [248, 594] on span "Зберегти і вийти" at bounding box center [262, 599] width 92 height 17
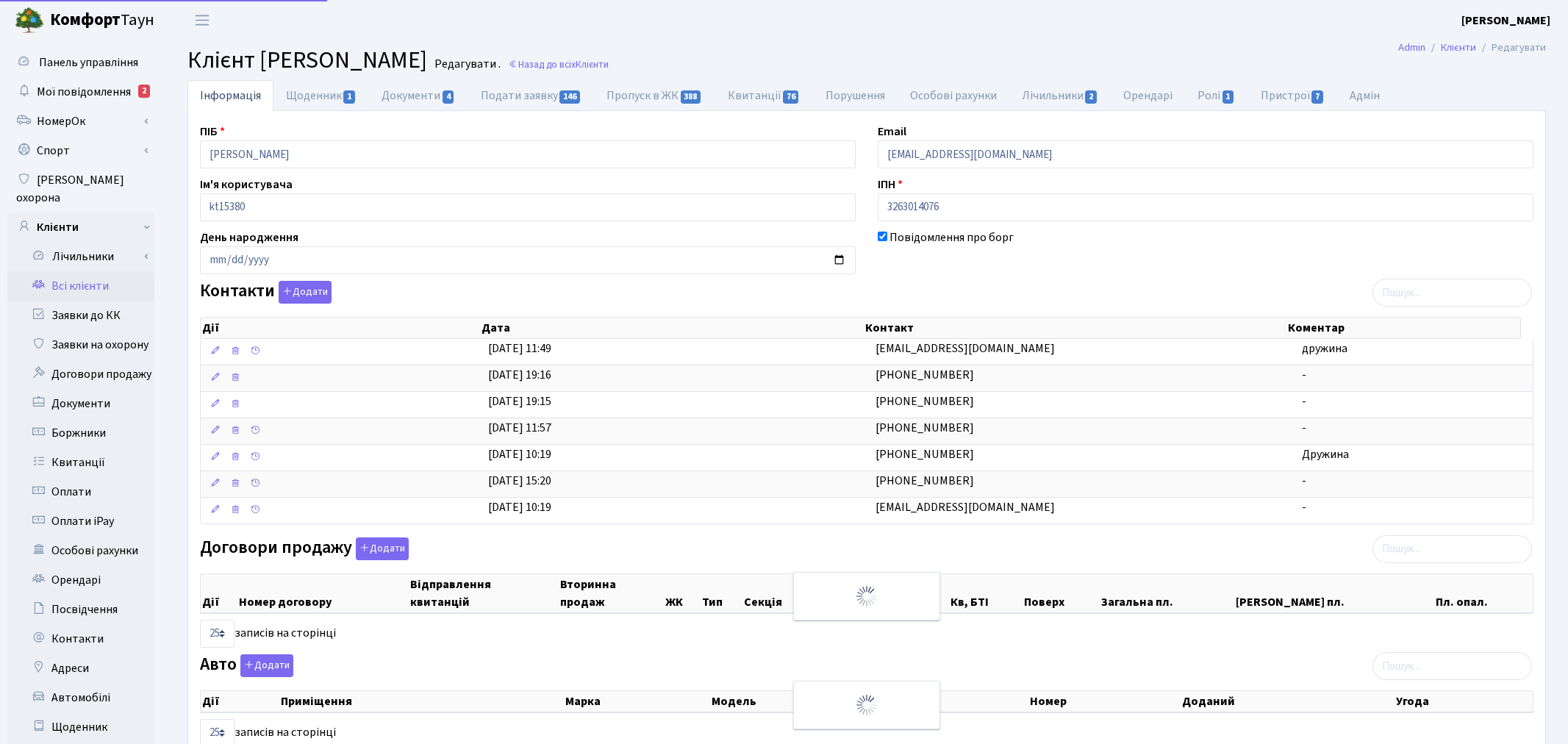
select select "25"
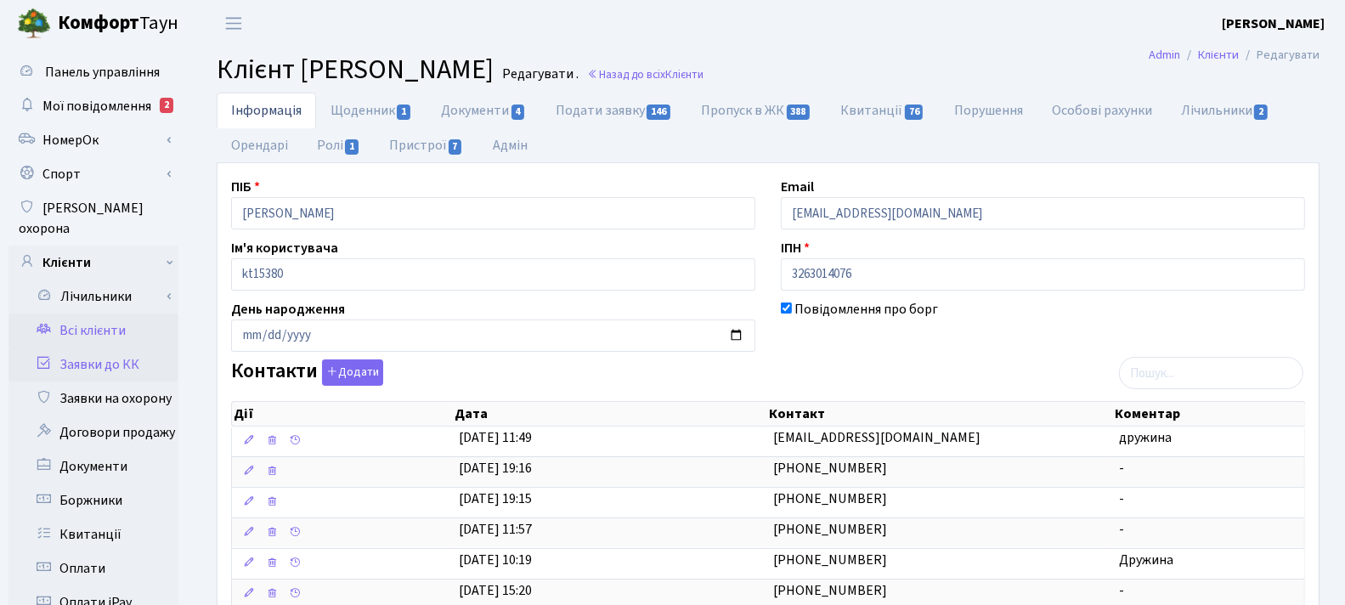
click at [93, 348] on link "Заявки до КК" at bounding box center [93, 365] width 170 height 34
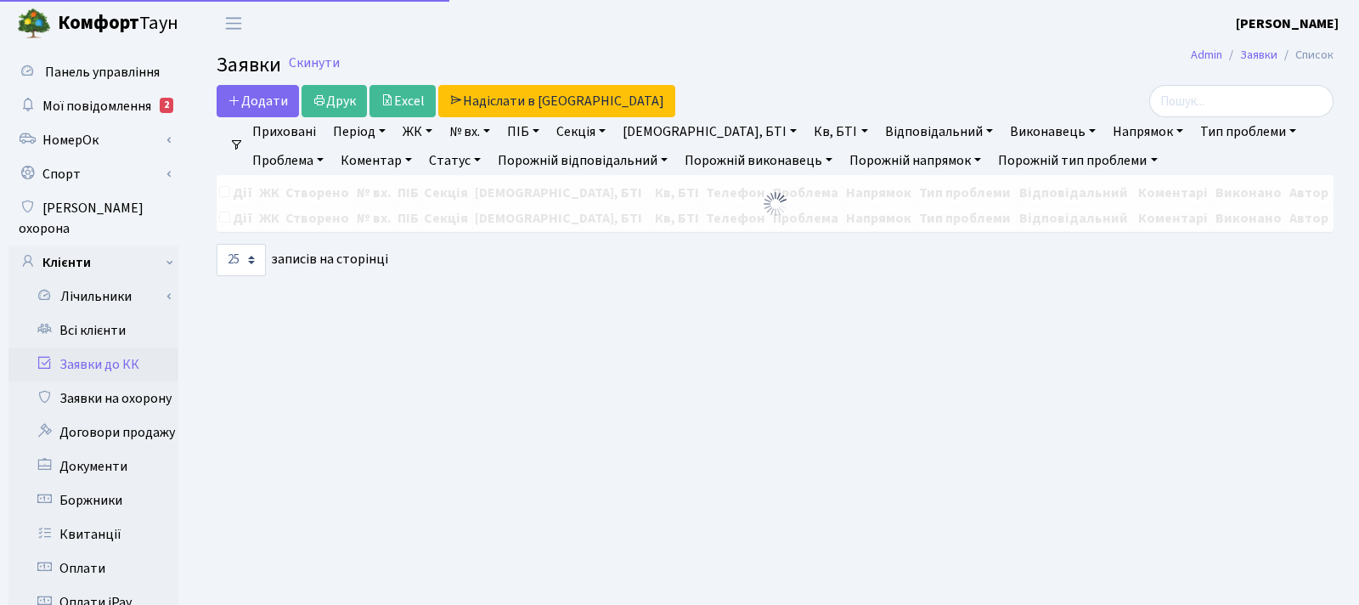
select select "25"
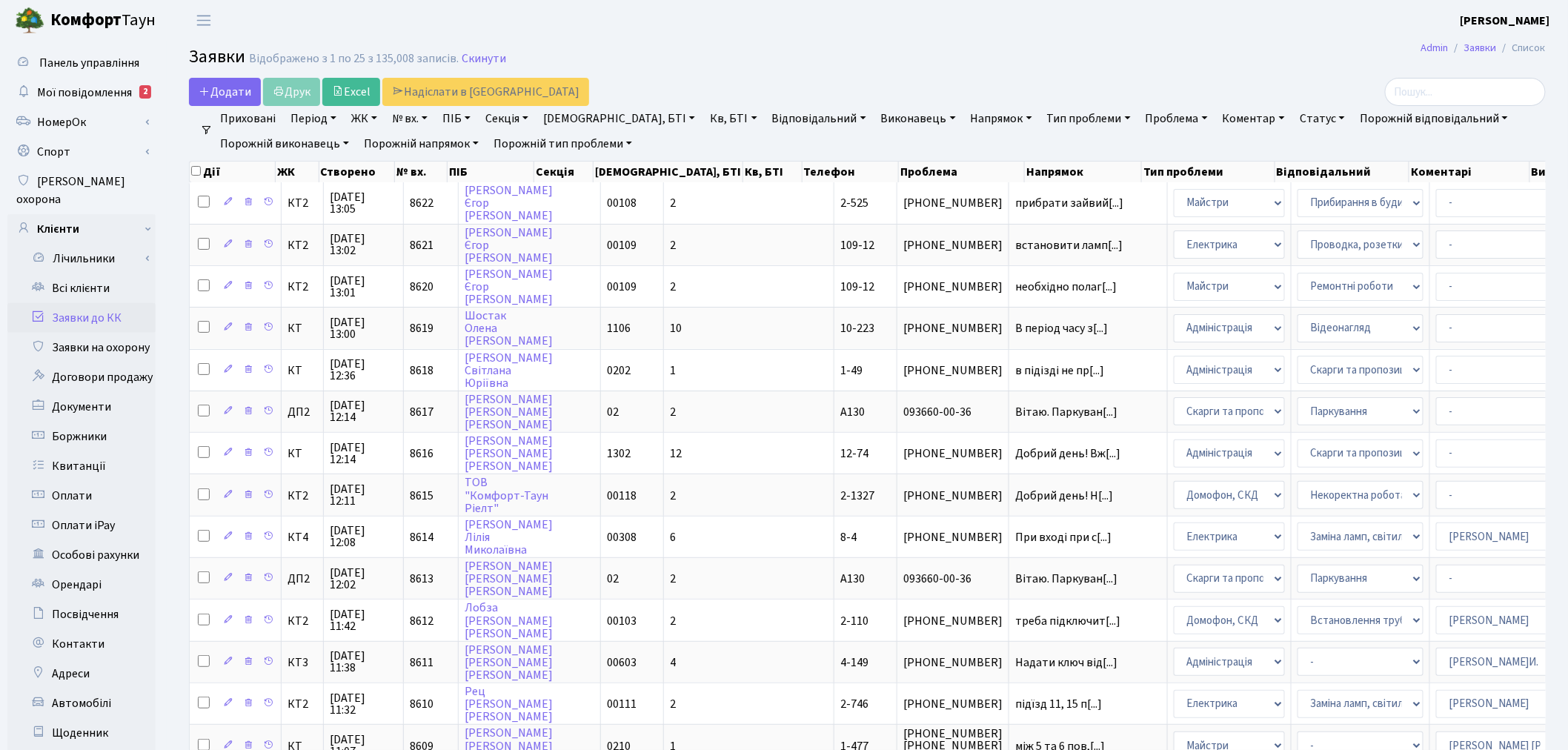
click at [767, 120] on link "Відповідальний" at bounding box center [819, 118] width 106 height 25
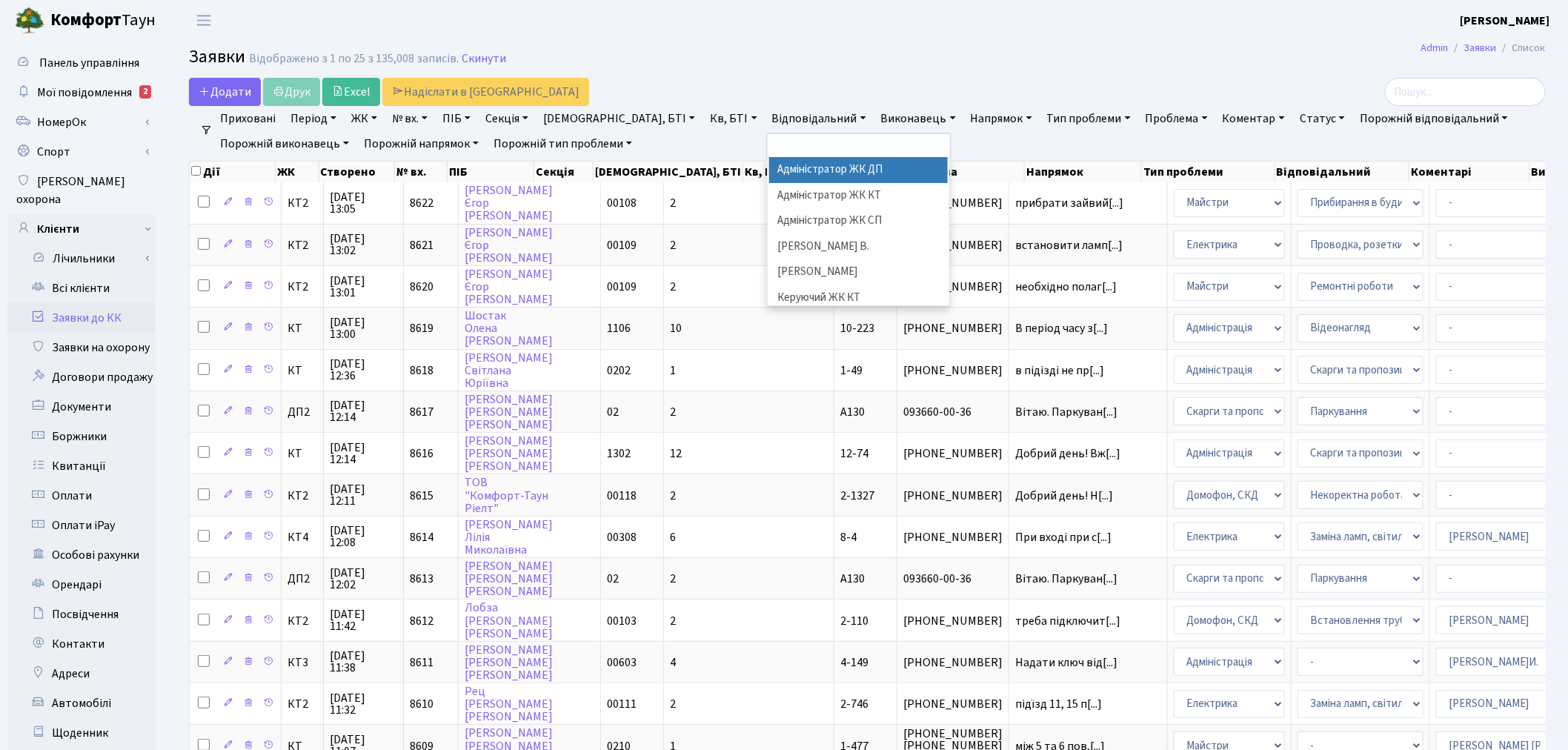
click at [704, 120] on link "Кв, БТІ" at bounding box center [733, 118] width 58 height 25
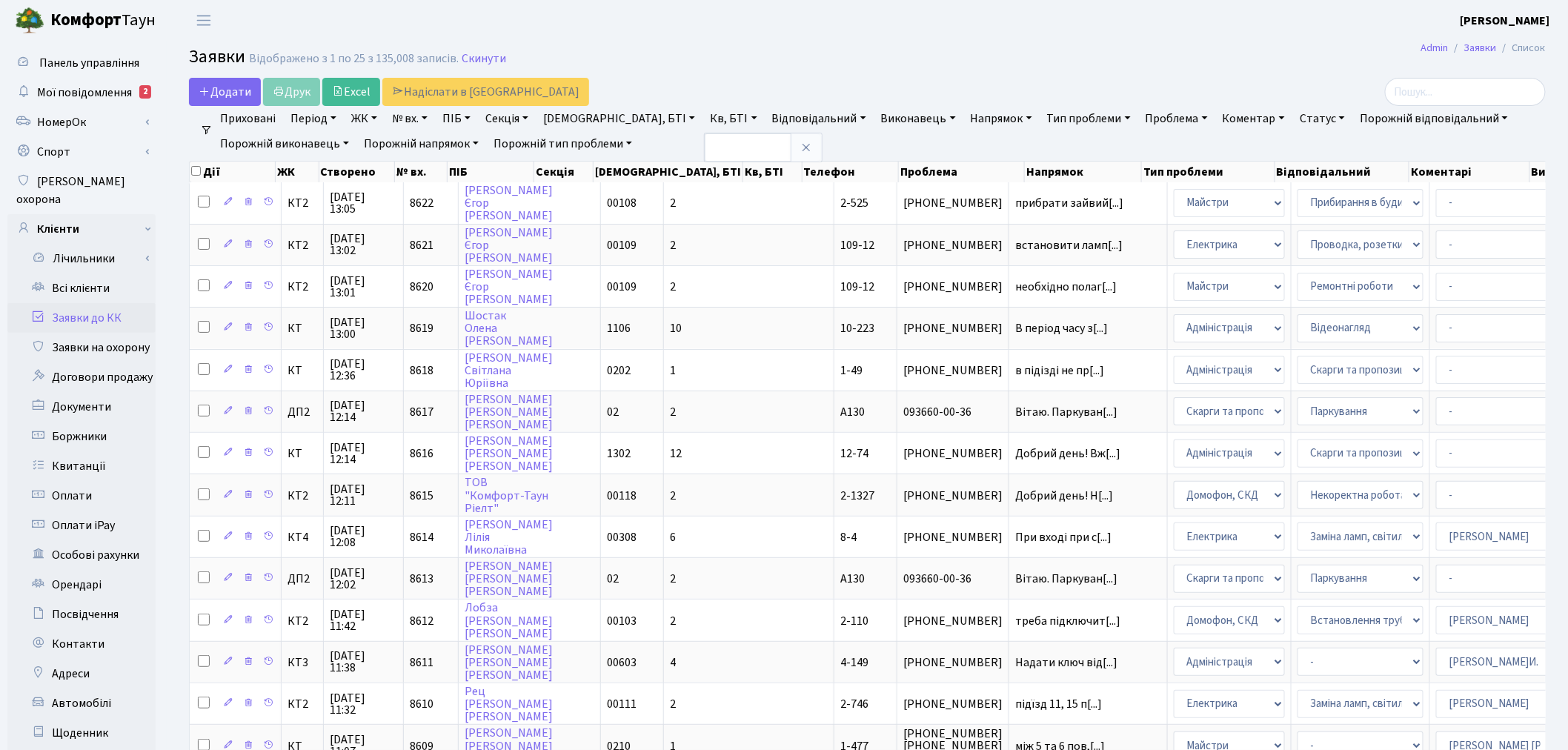
click at [875, 120] on link "Виконавець" at bounding box center [917, 118] width 86 height 25
click at [965, 129] on link "Напрямок" at bounding box center [1001, 118] width 73 height 25
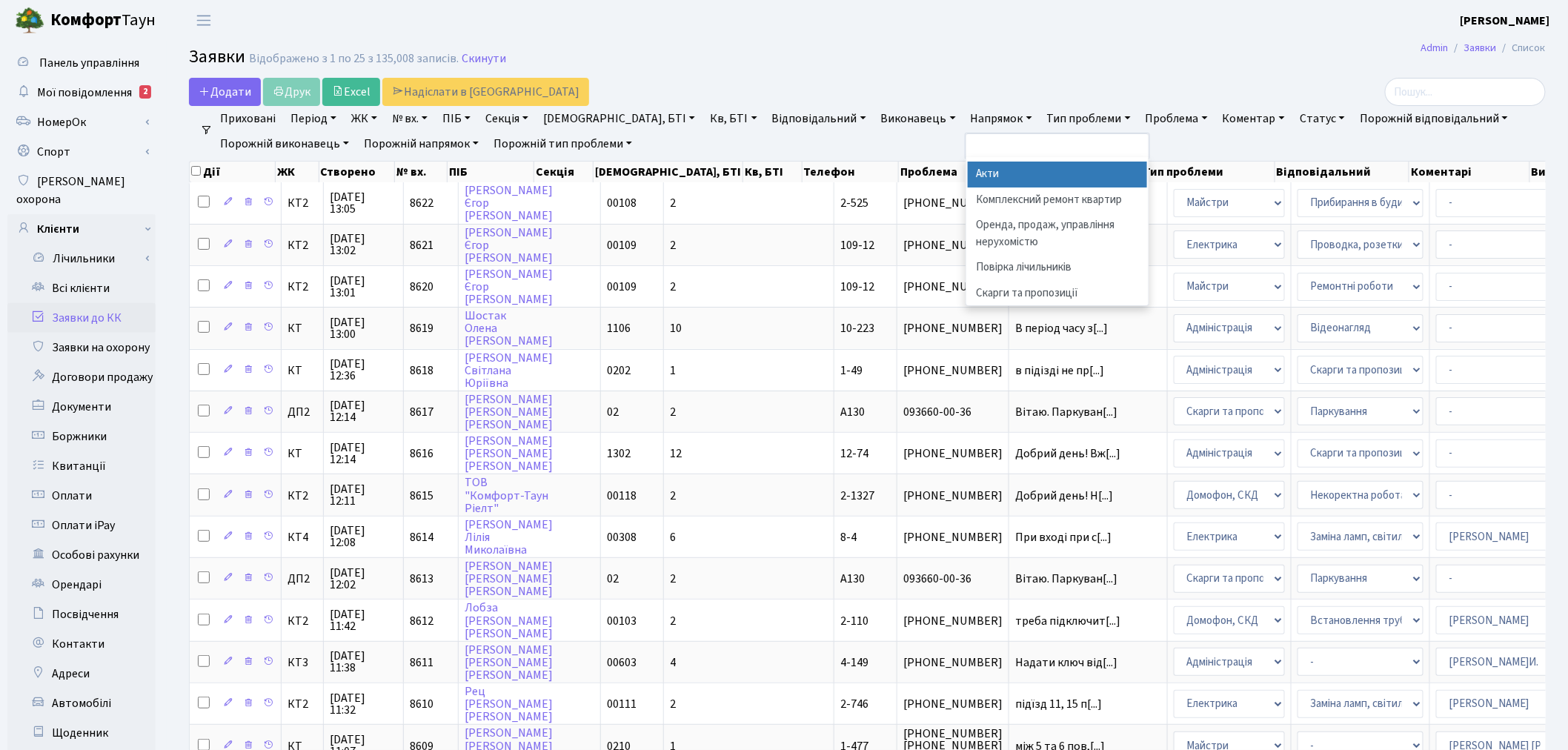
scroll to position [201, 0]
click at [1041, 120] on link "Тип проблеми" at bounding box center [1089, 118] width 96 height 25
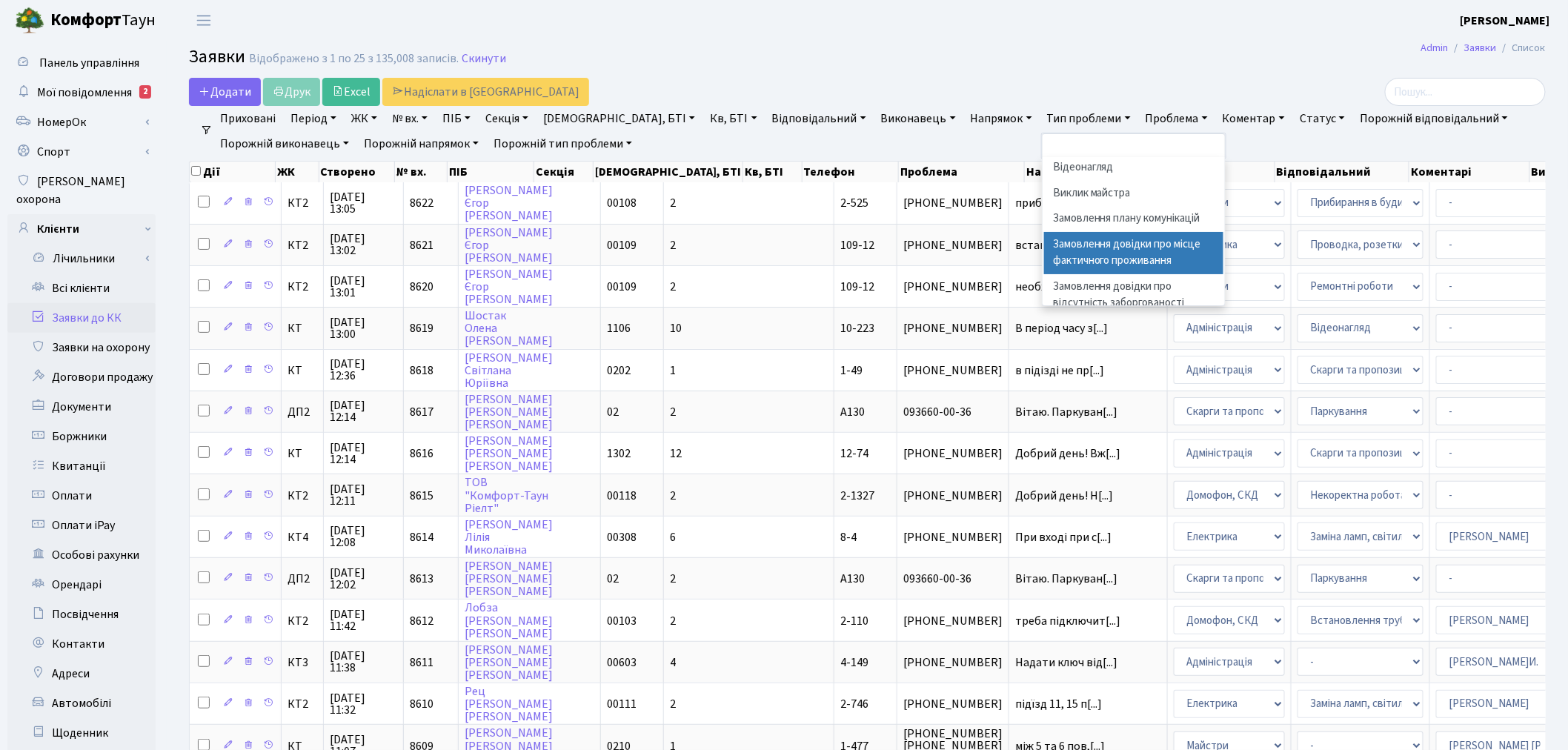
scroll to position [0, 0]
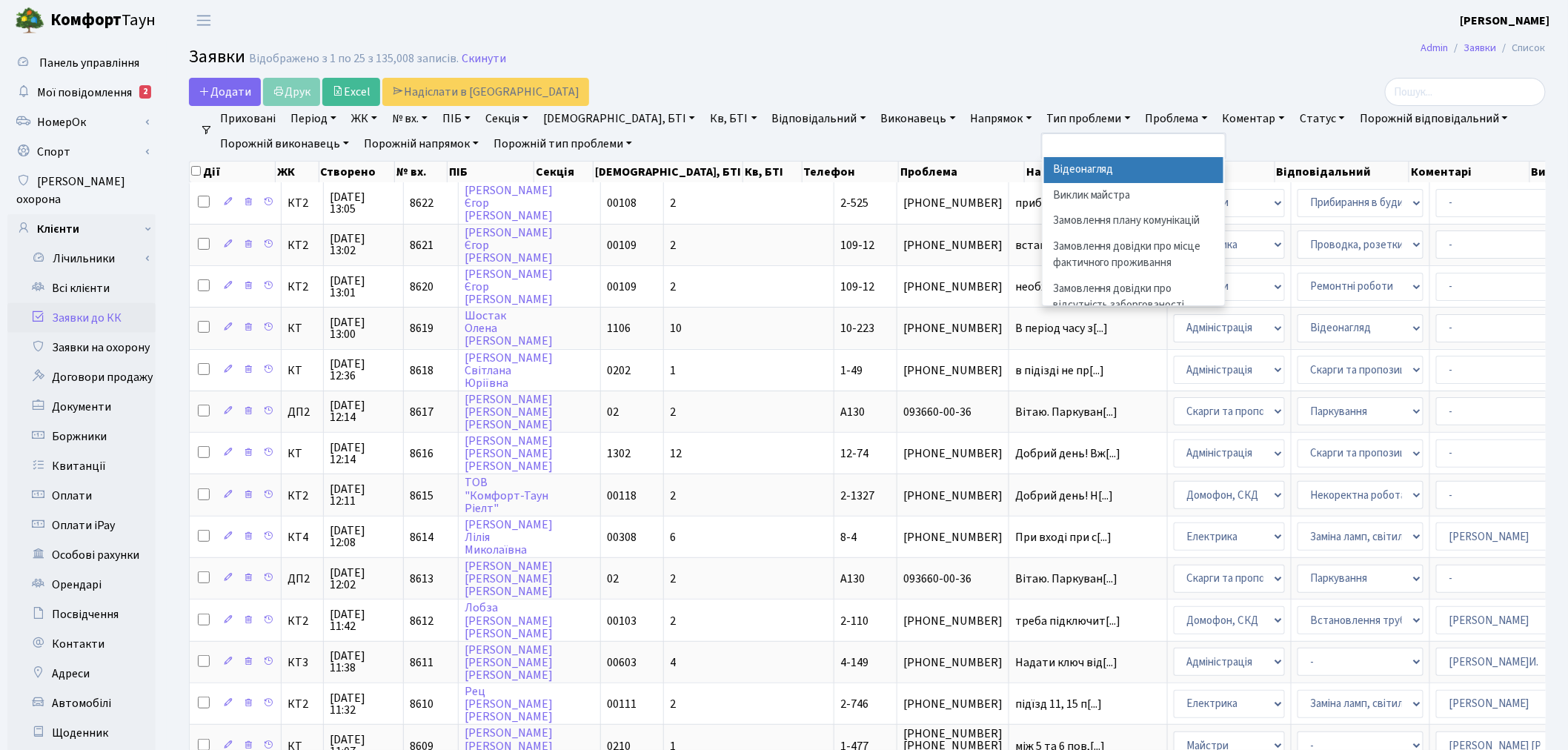
click at [1044, 173] on li "Відеонагляд" at bounding box center [1134, 170] width 180 height 26
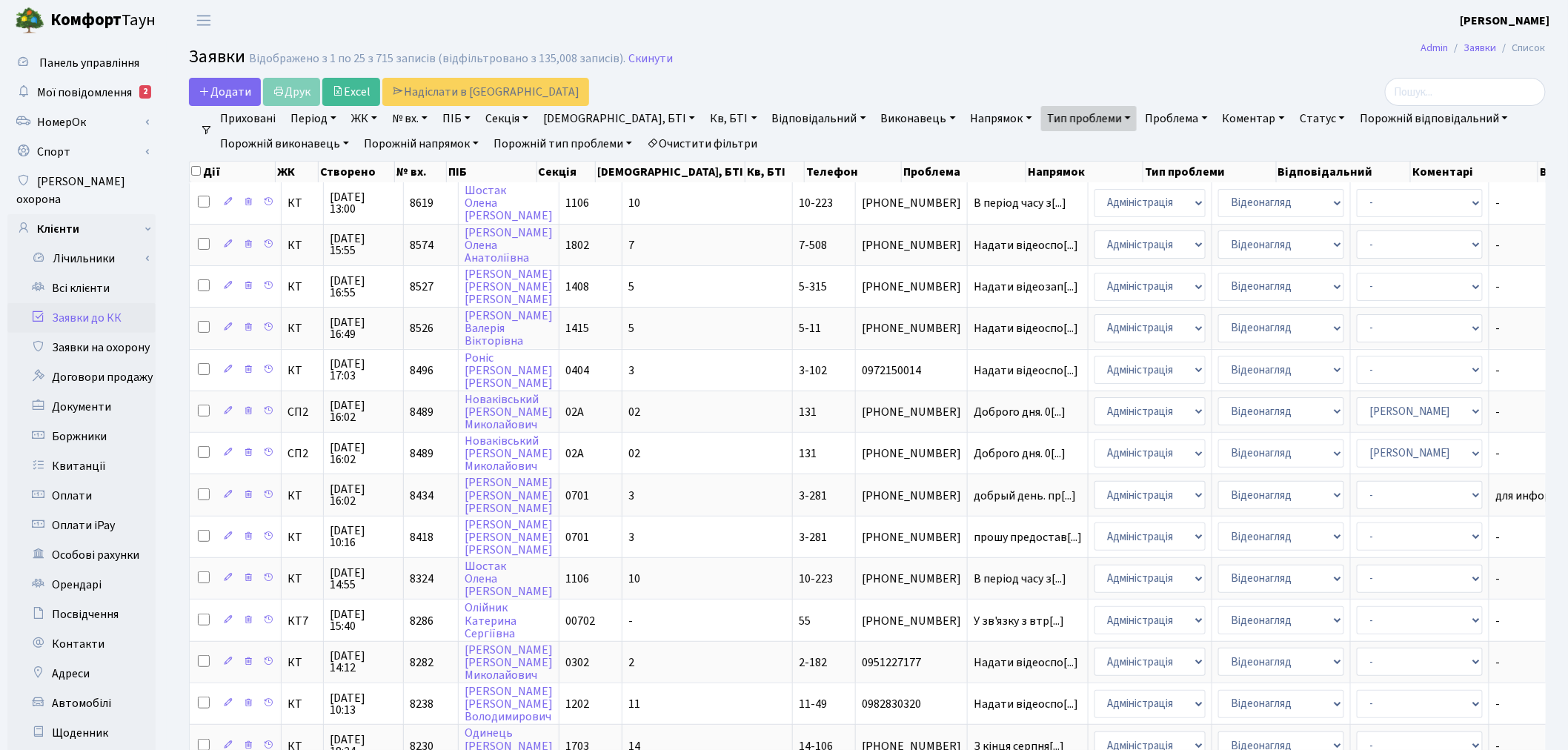
click at [465, 116] on link "ПІБ" at bounding box center [456, 118] width 40 height 25
click at [467, 152] on input "text" at bounding box center [480, 147] width 86 height 28
type input "d"
type input "волк"
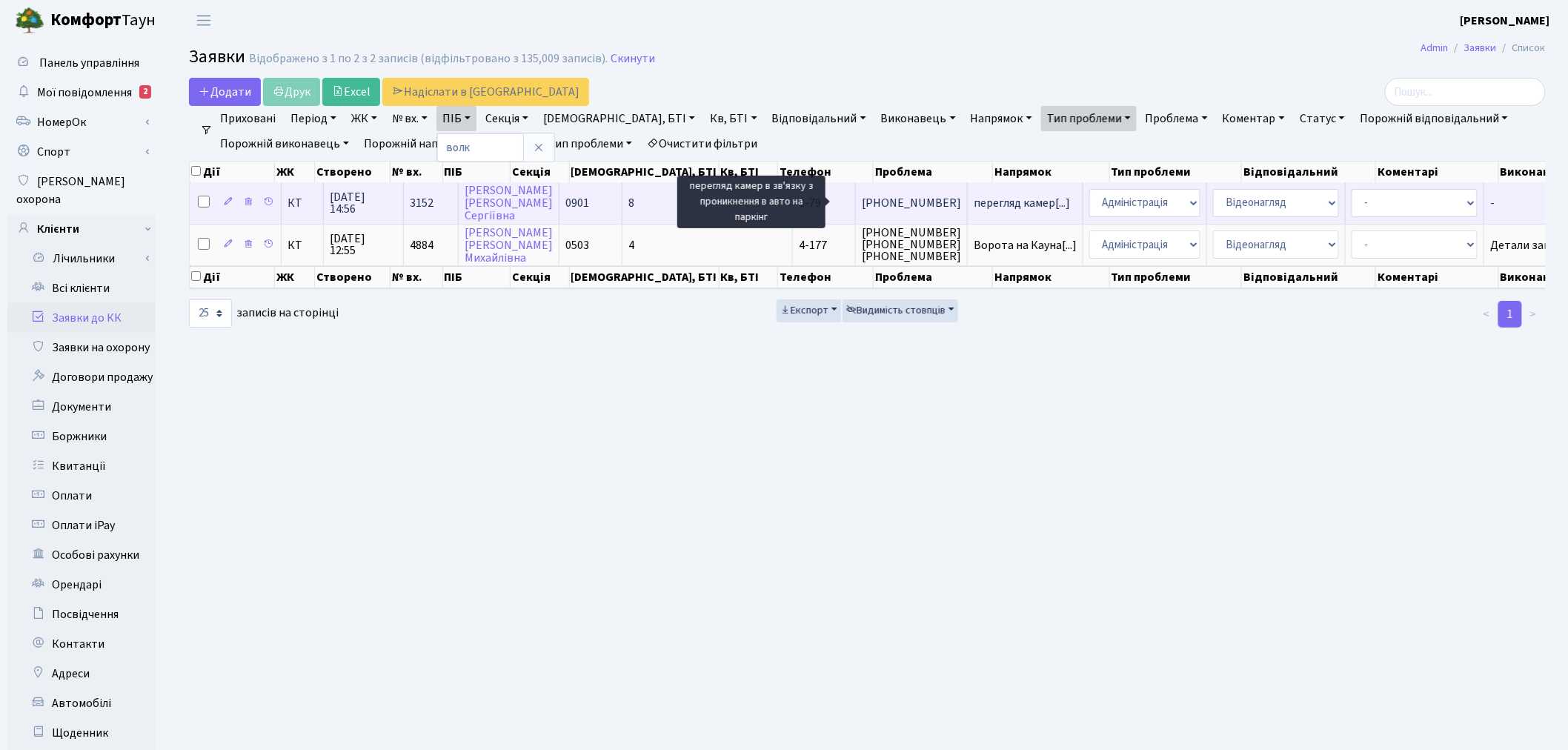
click at [973, 198] on span "перегляд камер[...]" at bounding box center [1021, 202] width 96 height 17
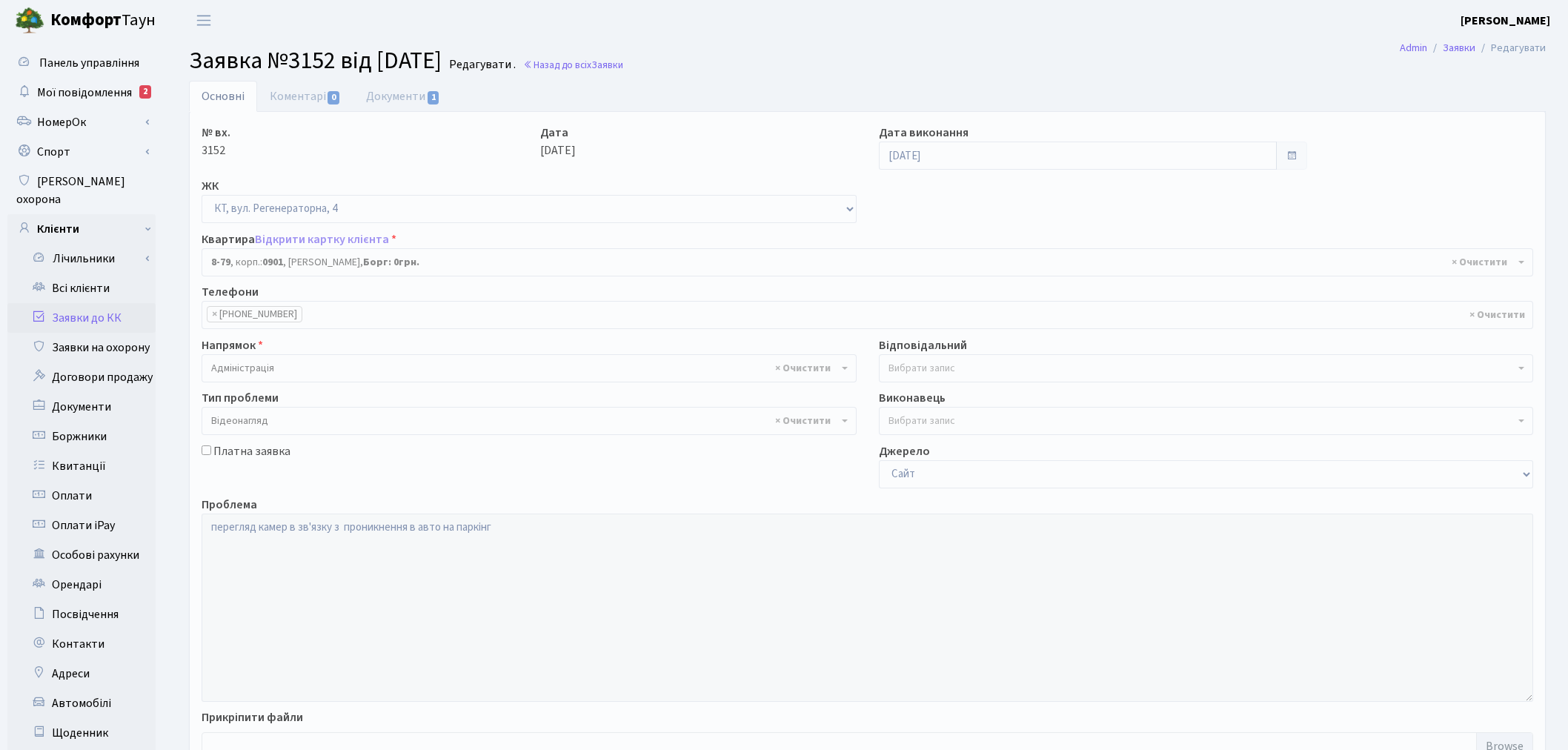
select select "6372"
select select "45"
click at [402, 93] on link "Документи 1" at bounding box center [403, 96] width 99 height 31
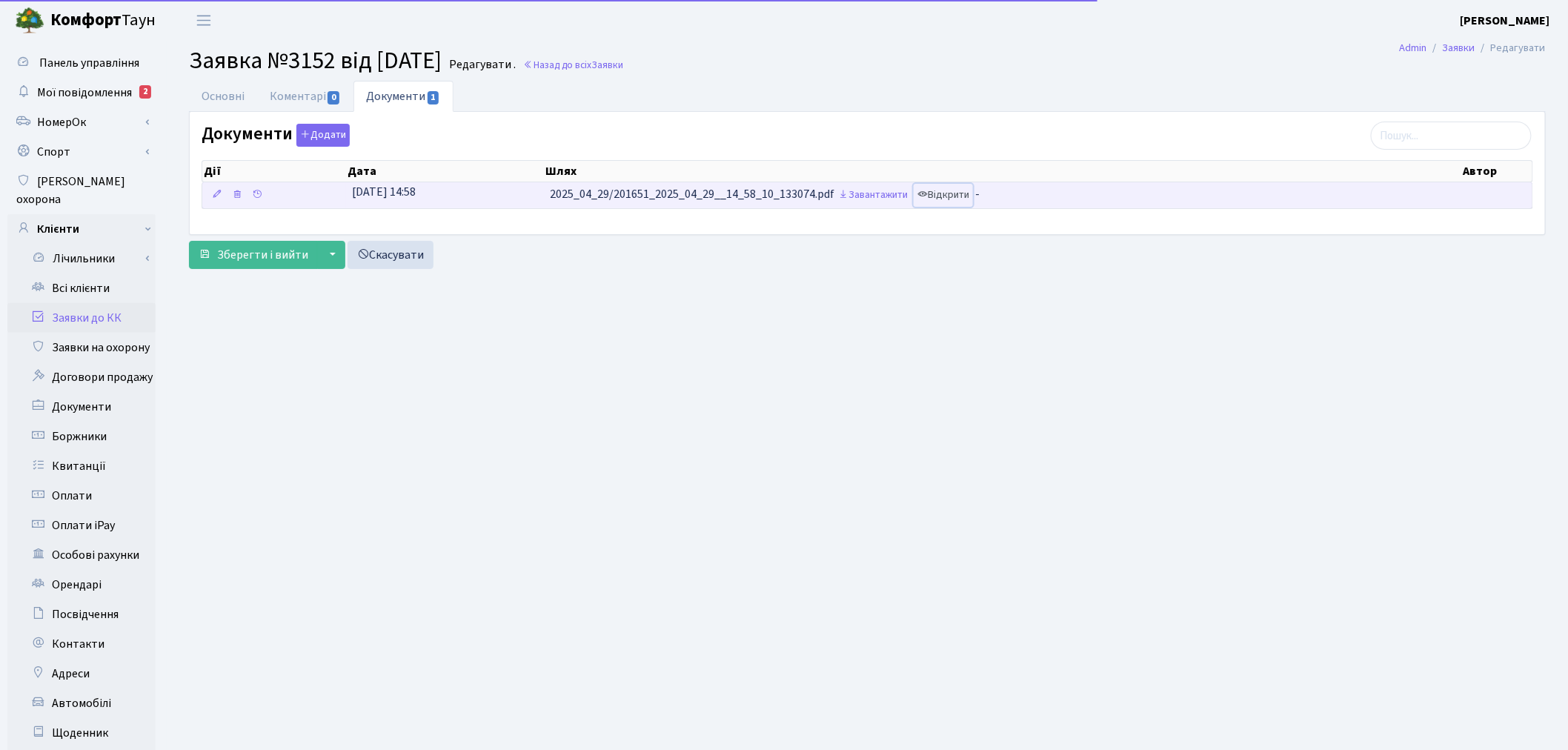
click at [928, 198] on icon at bounding box center [923, 194] width 10 height 10
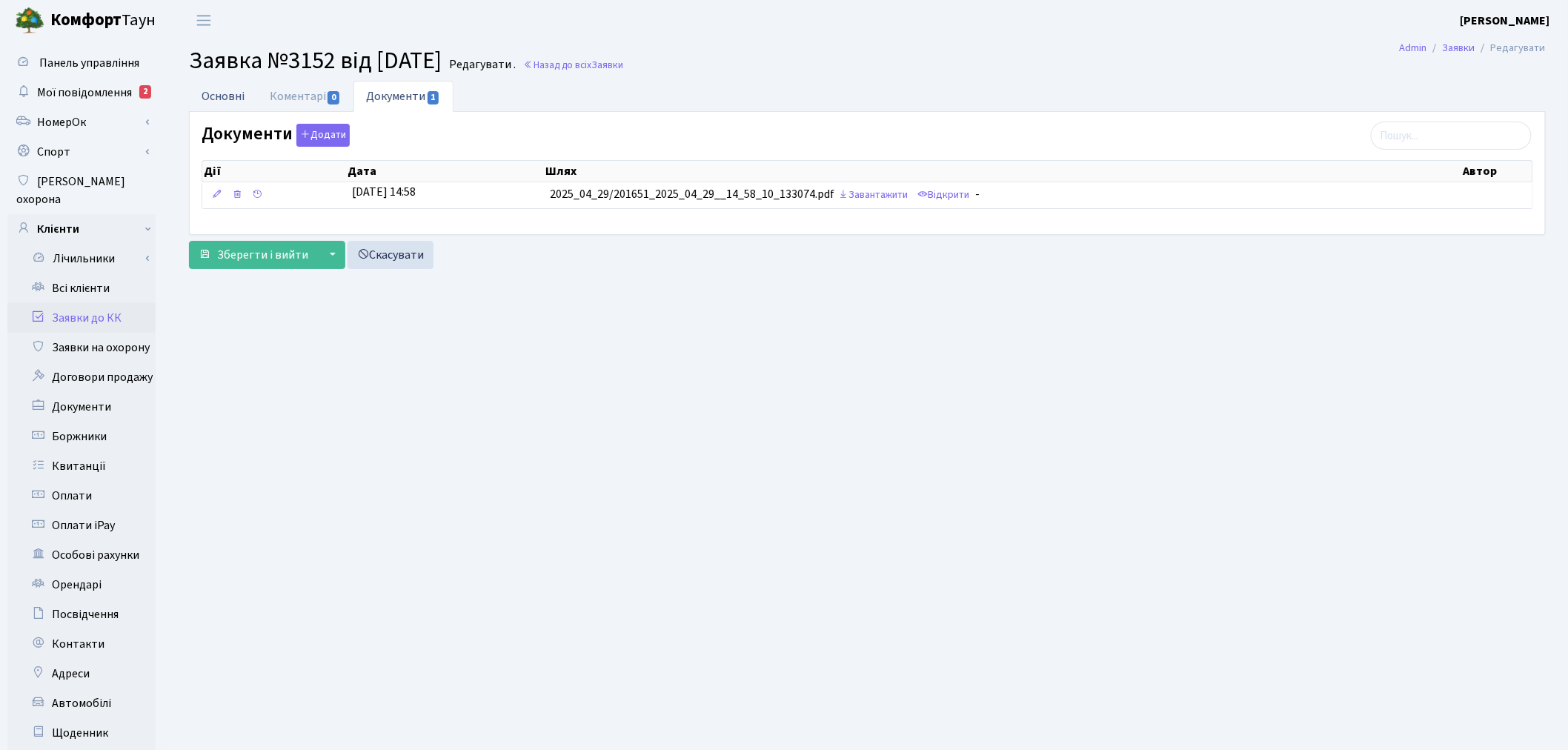
click at [231, 102] on link "Основні" at bounding box center [223, 96] width 68 height 31
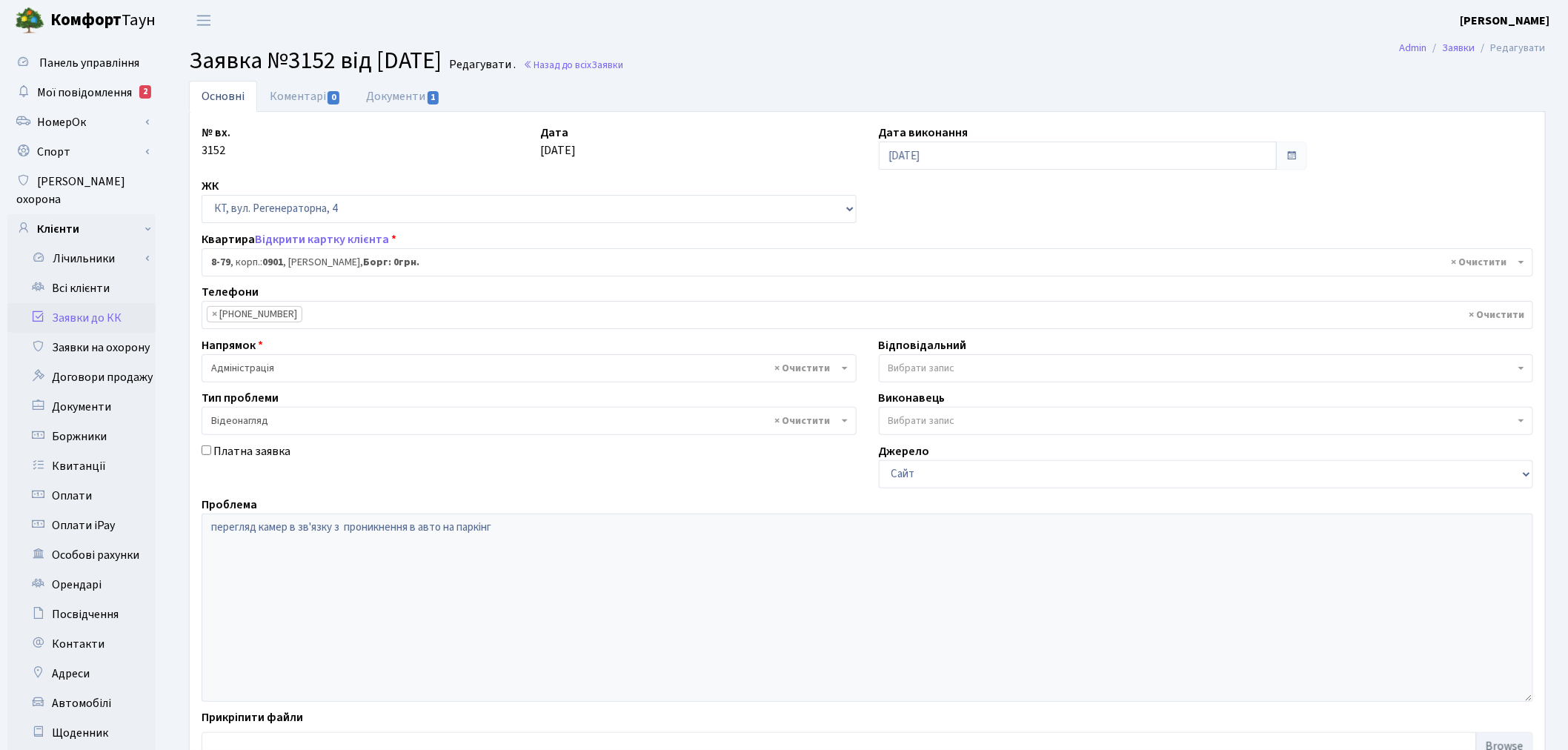
click at [129, 303] on link "Заявки до КК" at bounding box center [81, 318] width 148 height 30
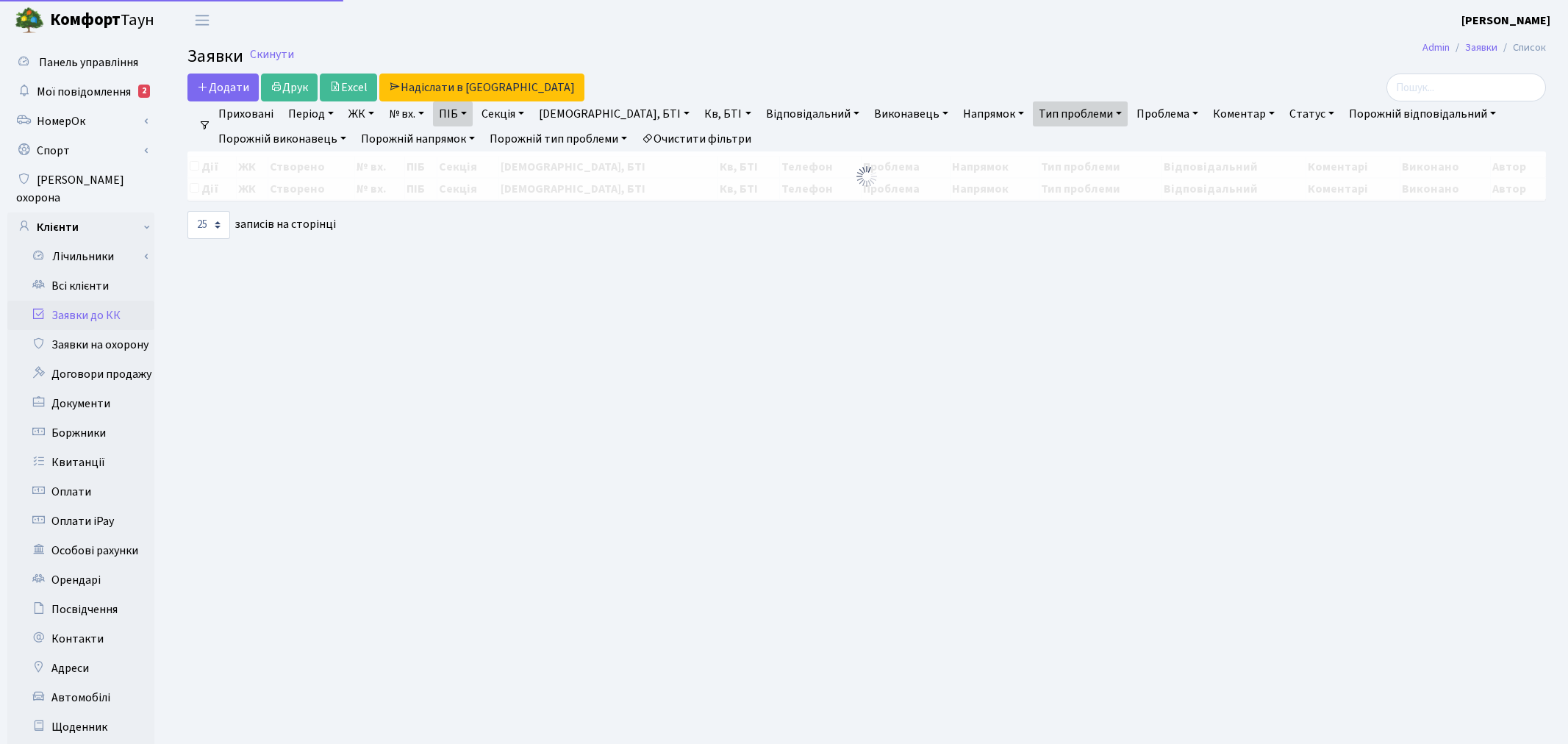
select select "25"
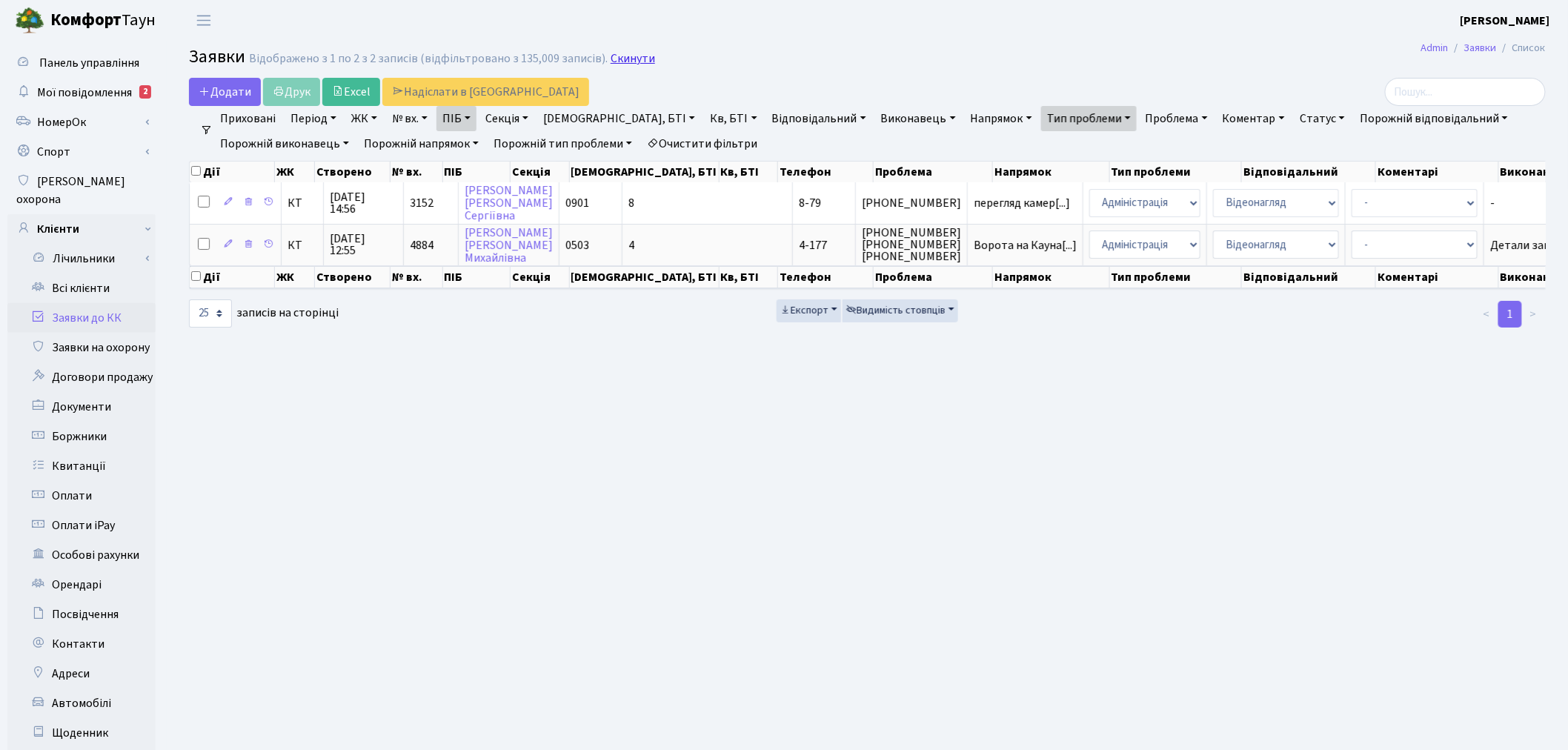
click at [621, 60] on link "Скинути" at bounding box center [632, 58] width 44 height 14
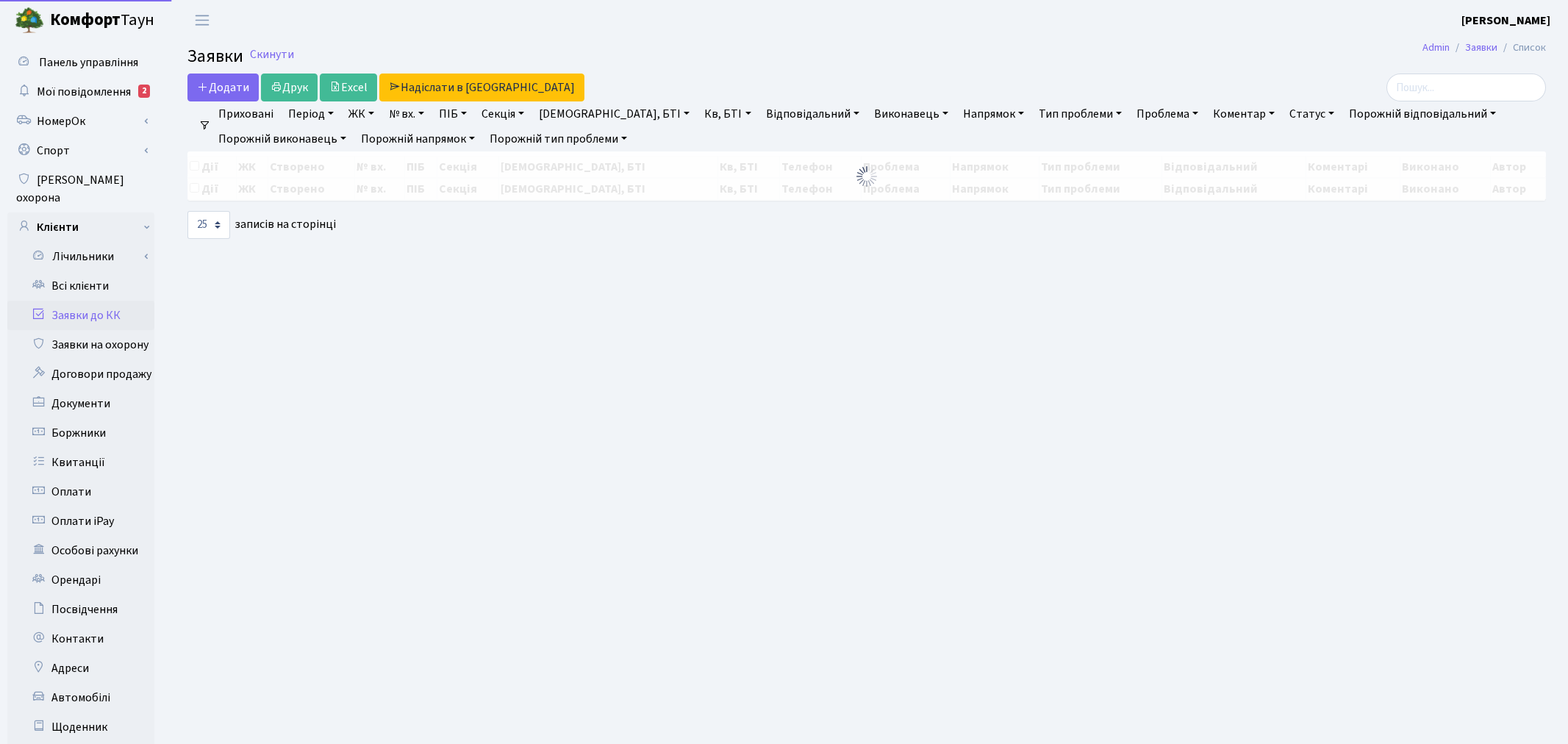
select select "25"
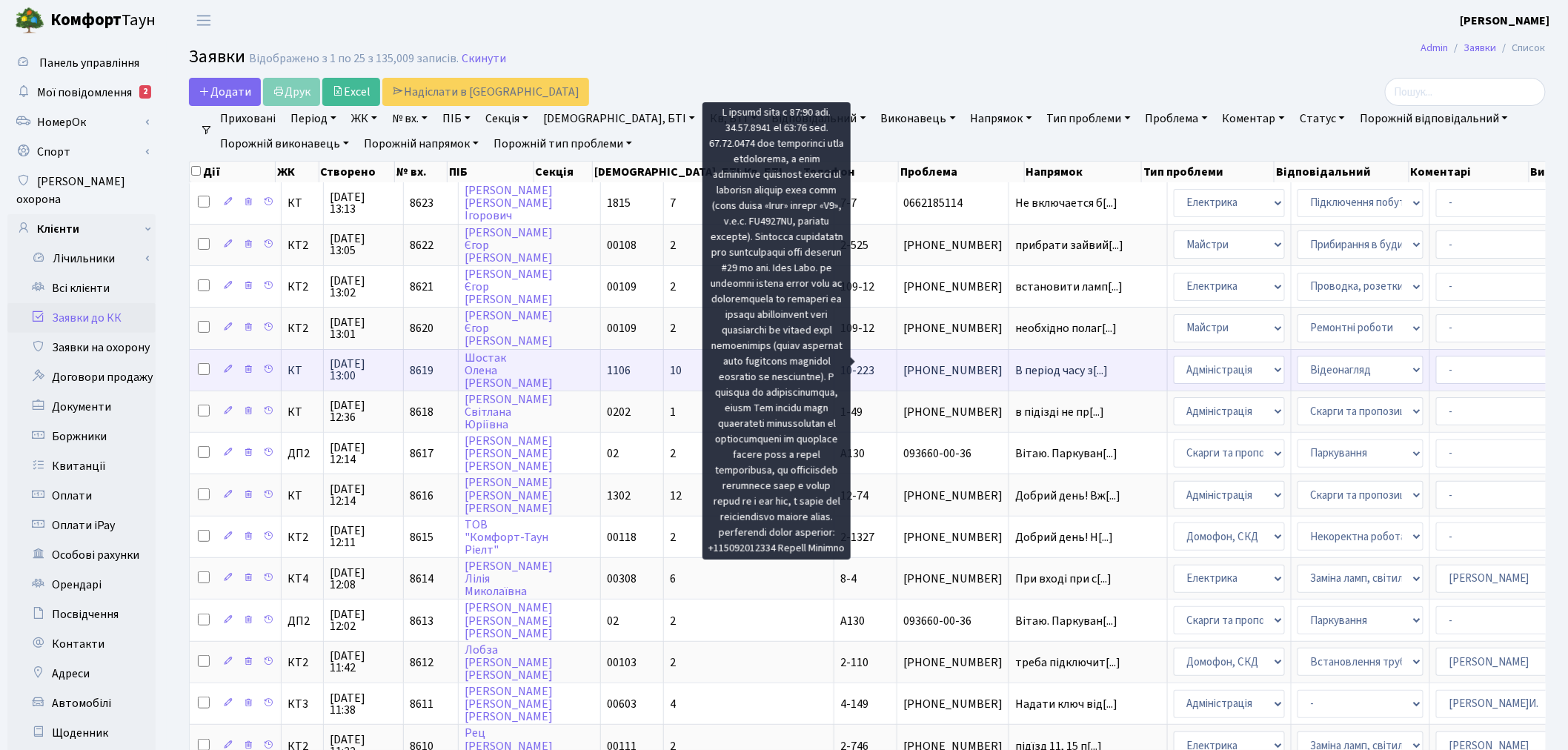
click at [1015, 366] on span "В період часу з[...]" at bounding box center [1061, 370] width 92 height 17
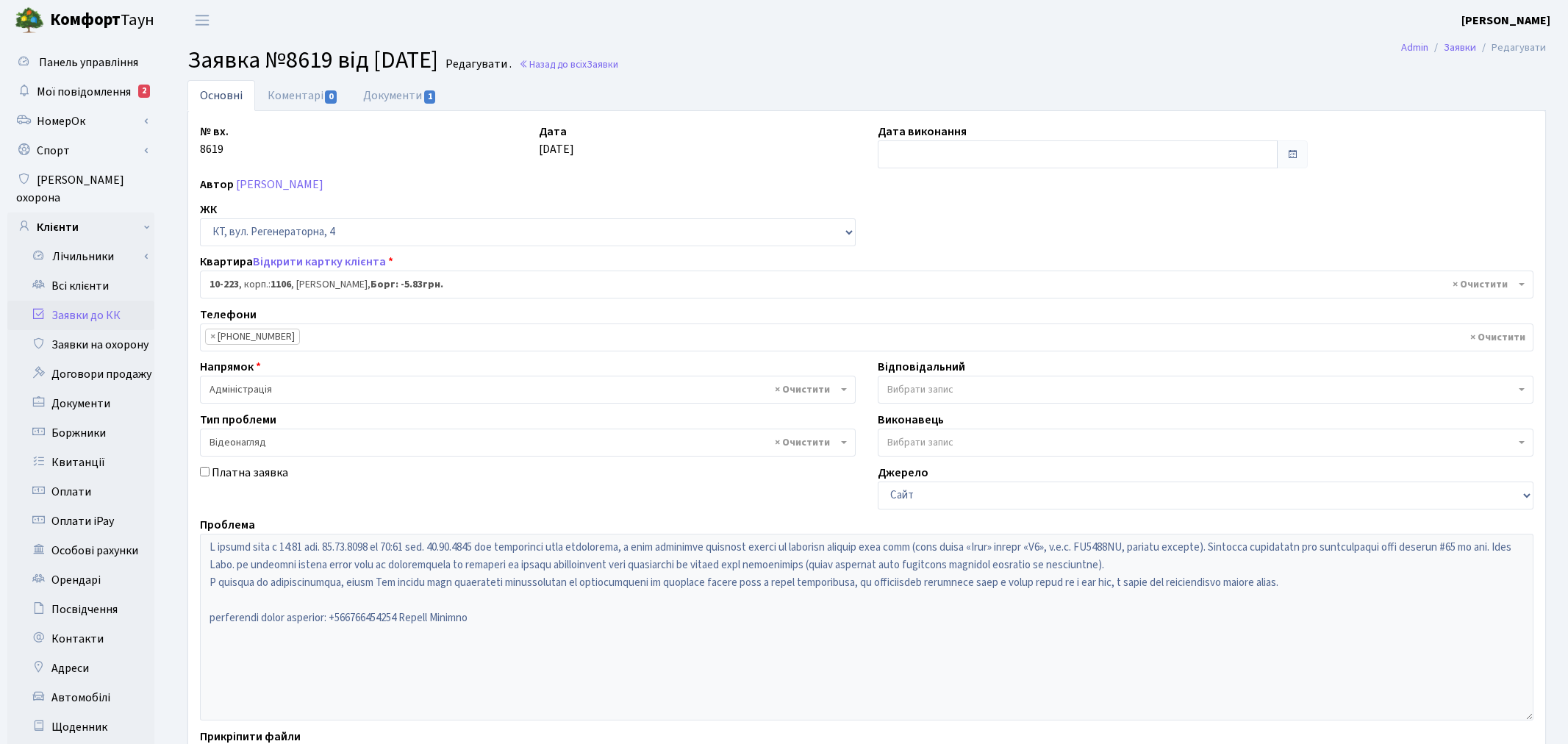
select select "6792"
select select "45"
click at [406, 103] on link "Документи 1" at bounding box center [400, 95] width 99 height 30
select select "25"
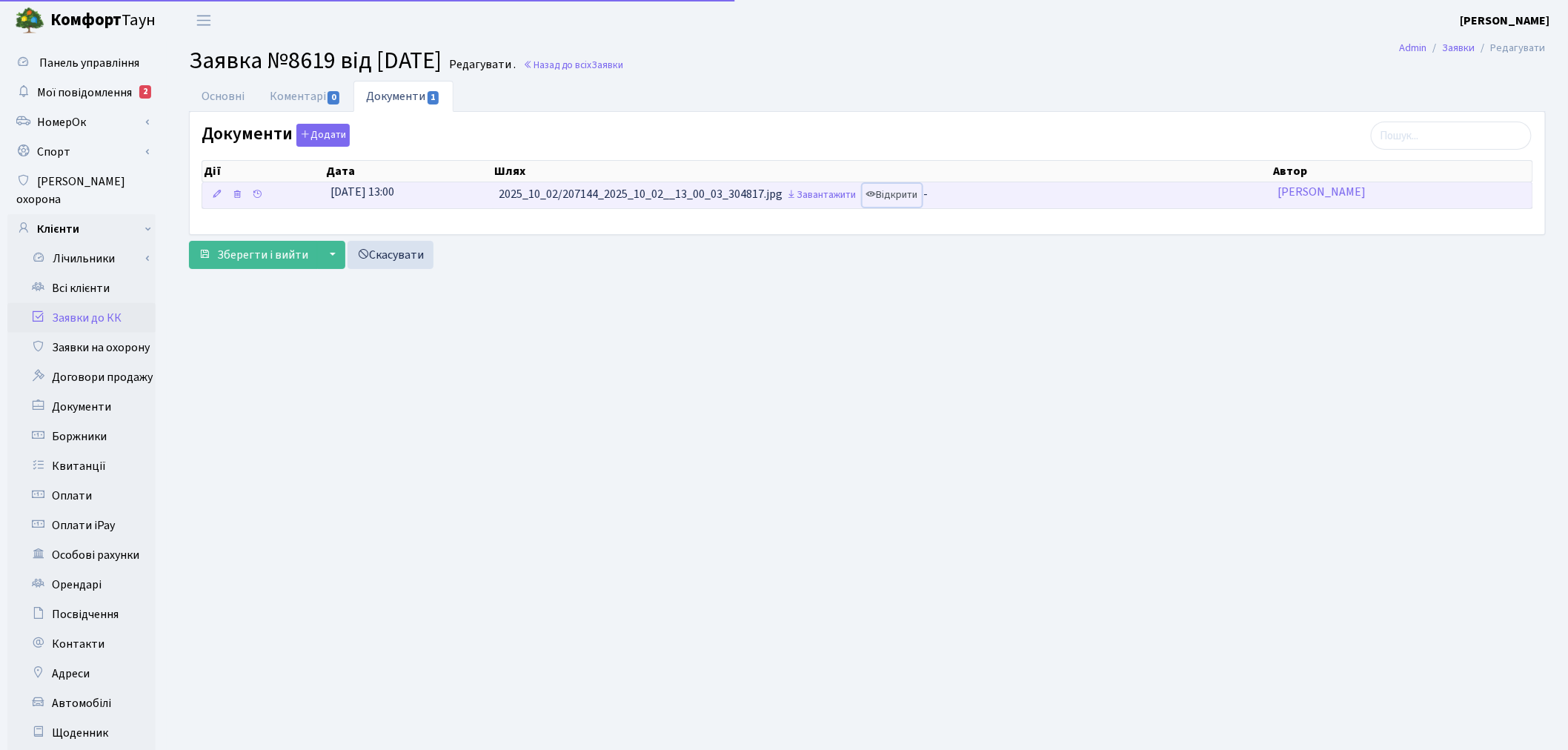
click at [902, 194] on link "Відкрити" at bounding box center [892, 195] width 59 height 23
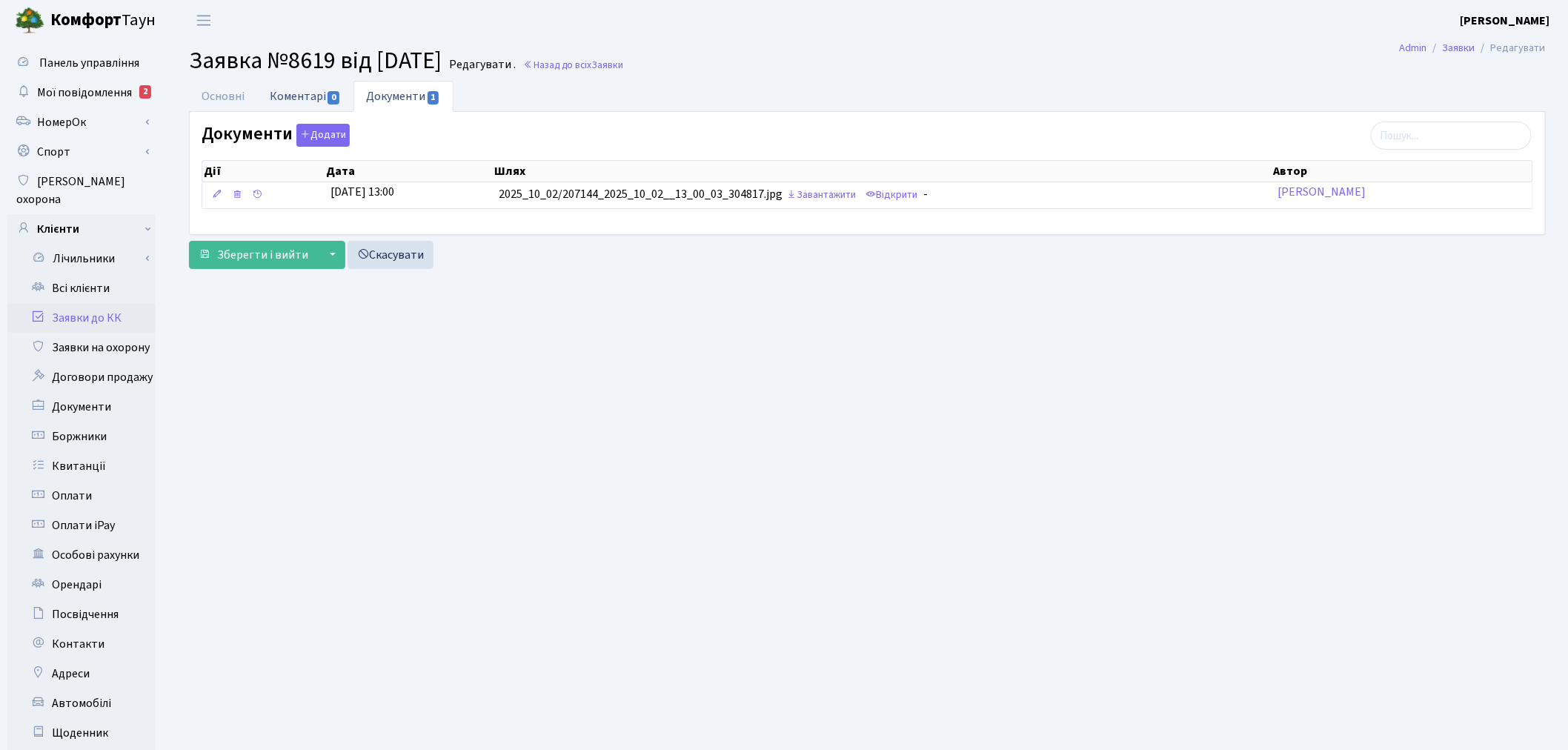
click at [272, 92] on link "Коментарі 0" at bounding box center [305, 96] width 96 height 31
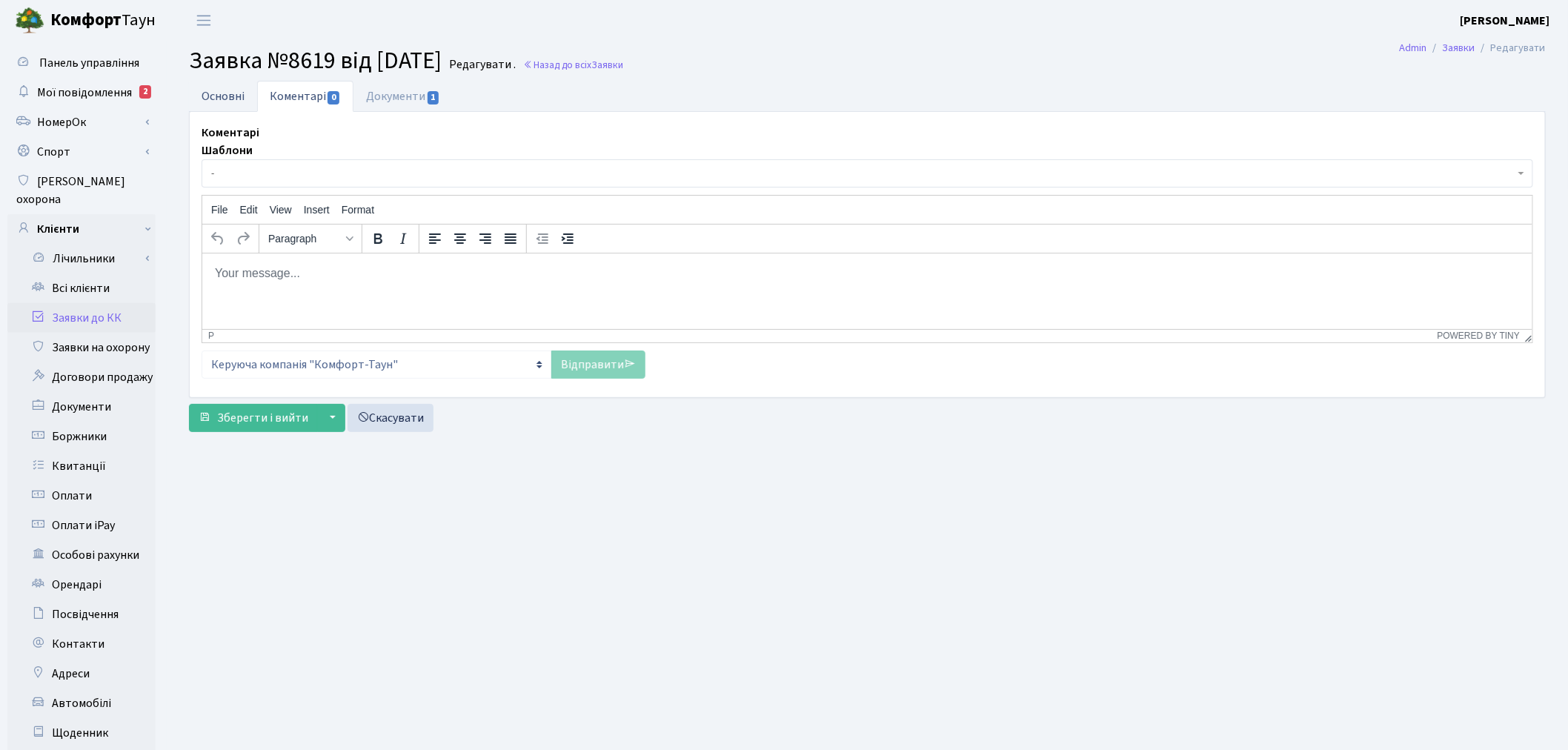
click at [200, 100] on link "Основні" at bounding box center [223, 96] width 68 height 31
